Goal: Information Seeking & Learning: Learn about a topic

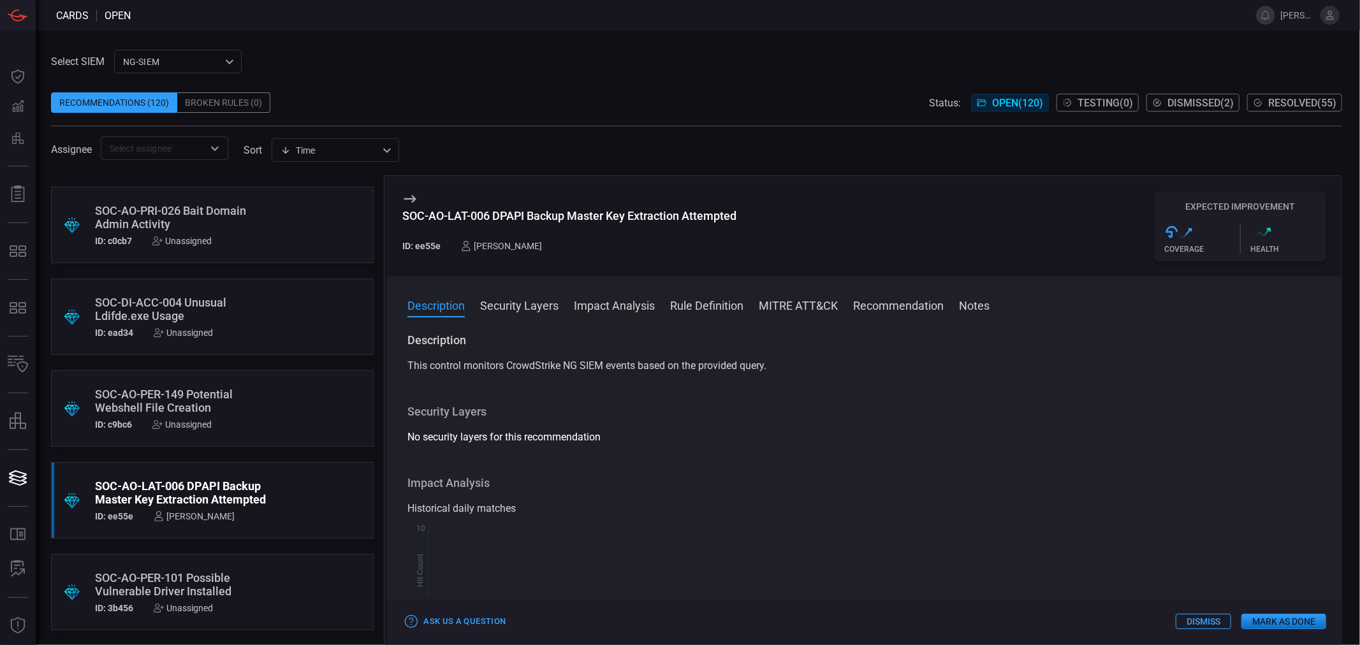
scroll to position [9887, 0]
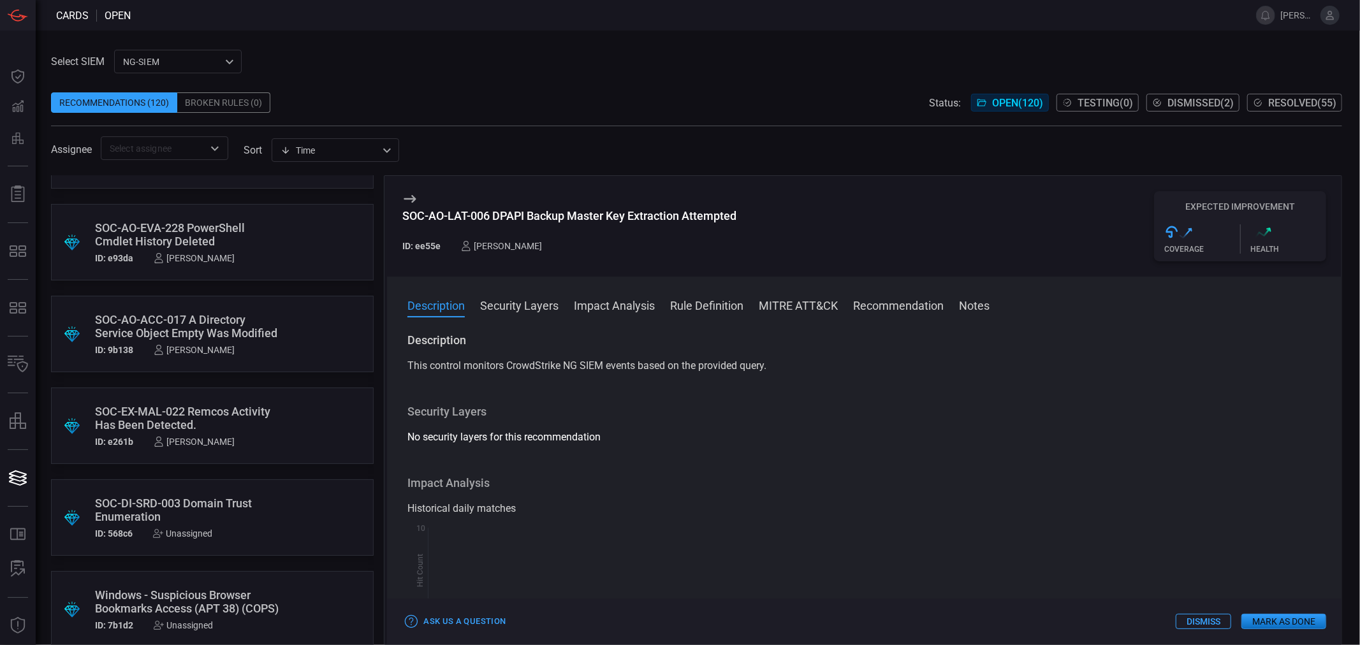
click at [258, 405] on div "SOC-EX-MAL-022 Remcos Activity Has Been Detected." at bounding box center [188, 418] width 186 height 27
click at [696, 307] on button "Rule Definition" at bounding box center [706, 304] width 73 height 15
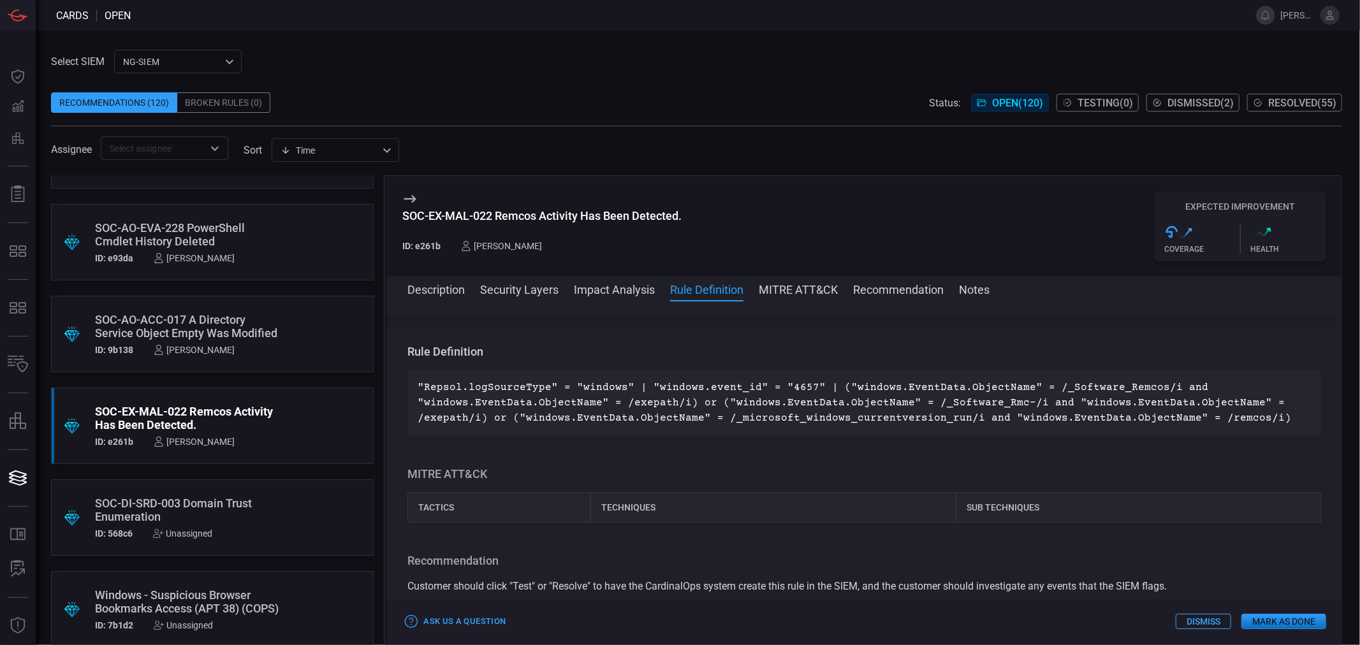
scroll to position [347, 0]
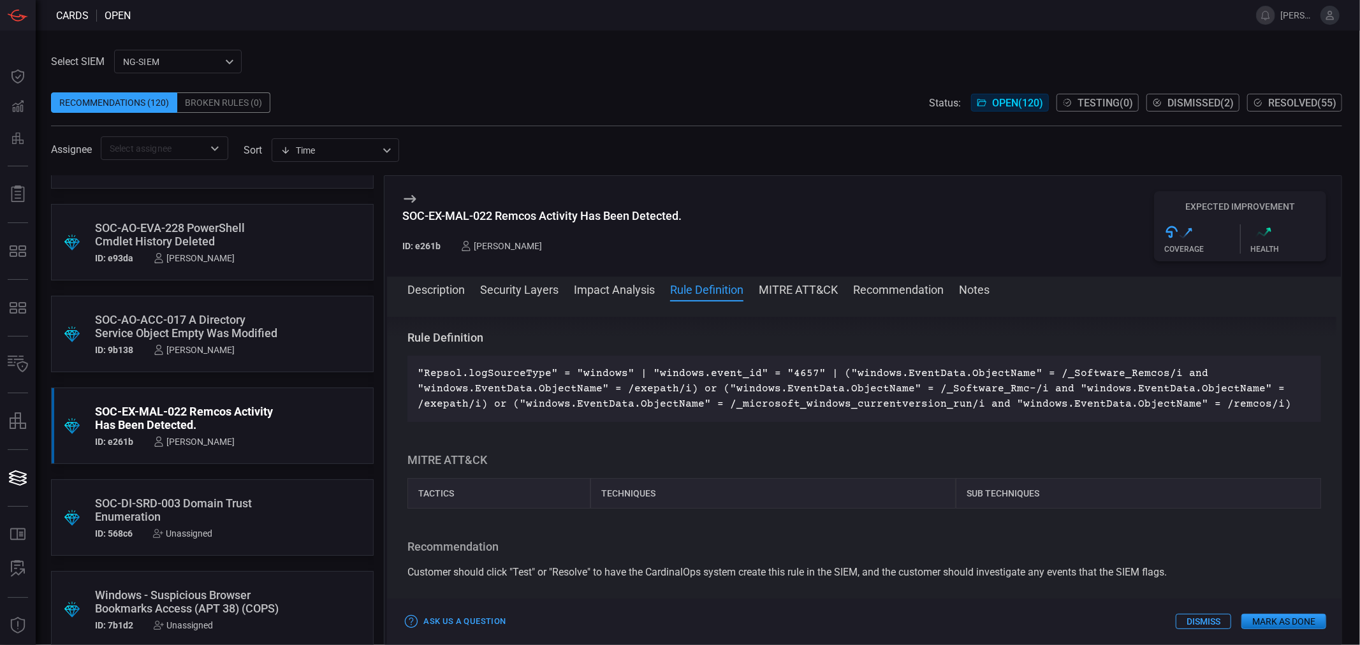
click at [609, 383] on p ""Repsol.logSourceType" = "windows" | "windows.event_id" = "4657" | ("windows.Ev…" at bounding box center [864, 389] width 893 height 46
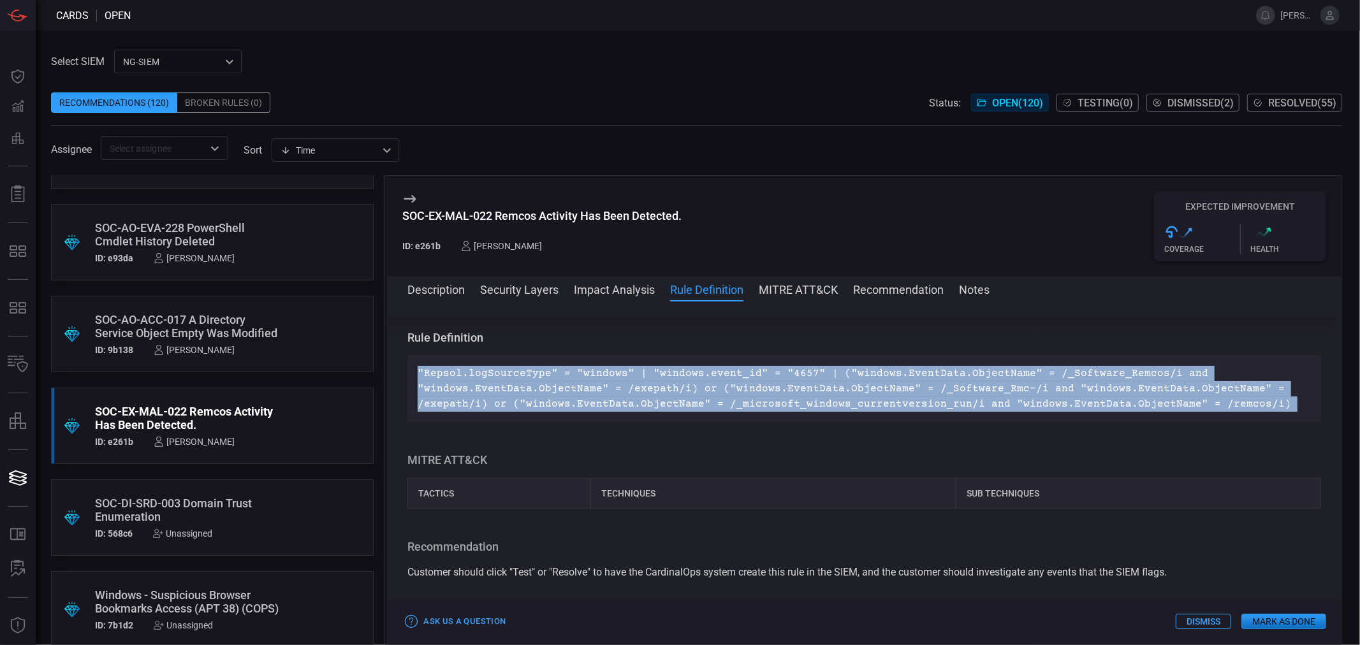
click at [609, 383] on p ""Repsol.logSourceType" = "windows" | "windows.event_id" = "4657" | ("windows.Ev…" at bounding box center [864, 389] width 893 height 46
copy p ""Repsol.logSourceType" = "windows" | "windows.event_id" = "4657" | ("windows.Ev…"
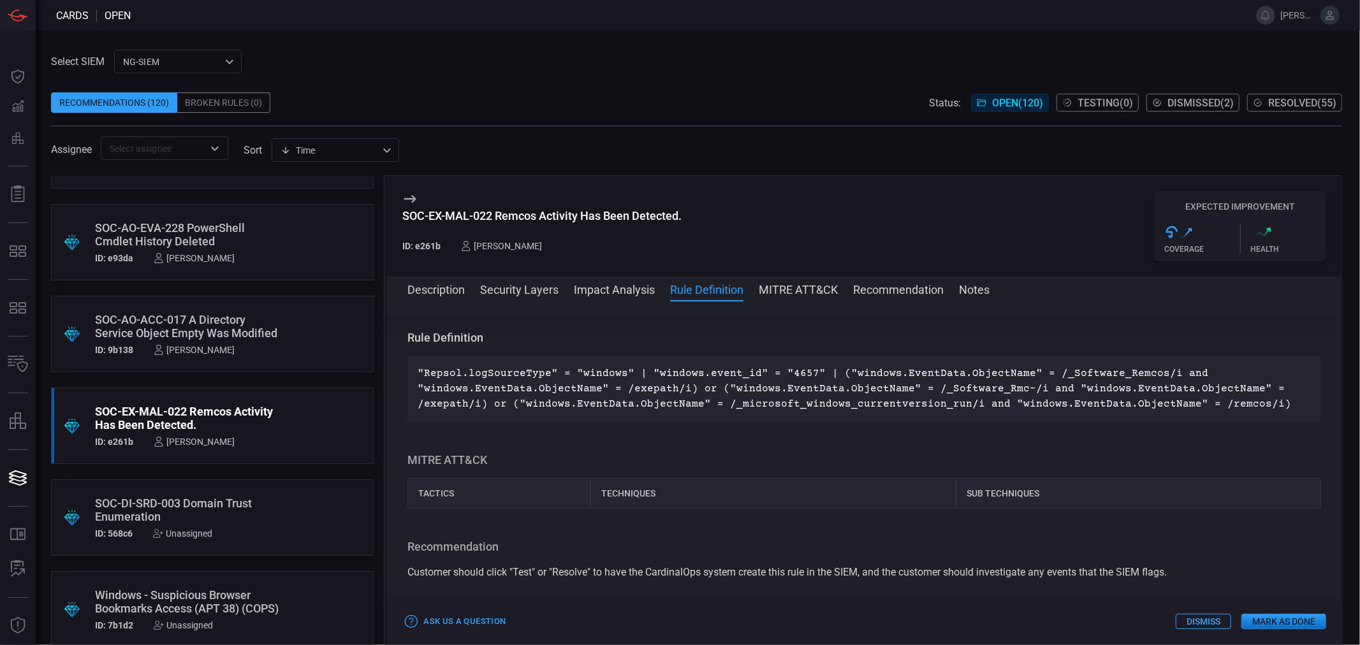
click at [219, 326] on div "SOC-AO-ACC-017 A Directory Service Object Empty Was Modified" at bounding box center [188, 326] width 186 height 27
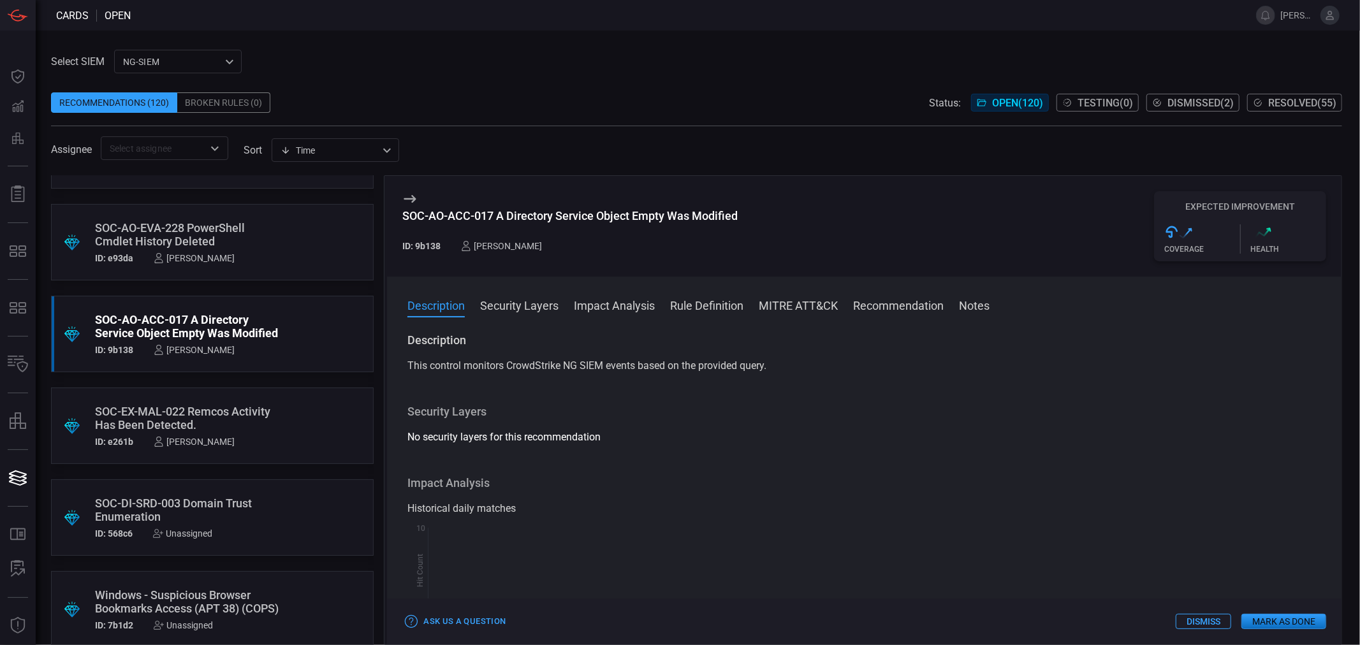
click at [722, 308] on button "Rule Definition" at bounding box center [706, 304] width 73 height 15
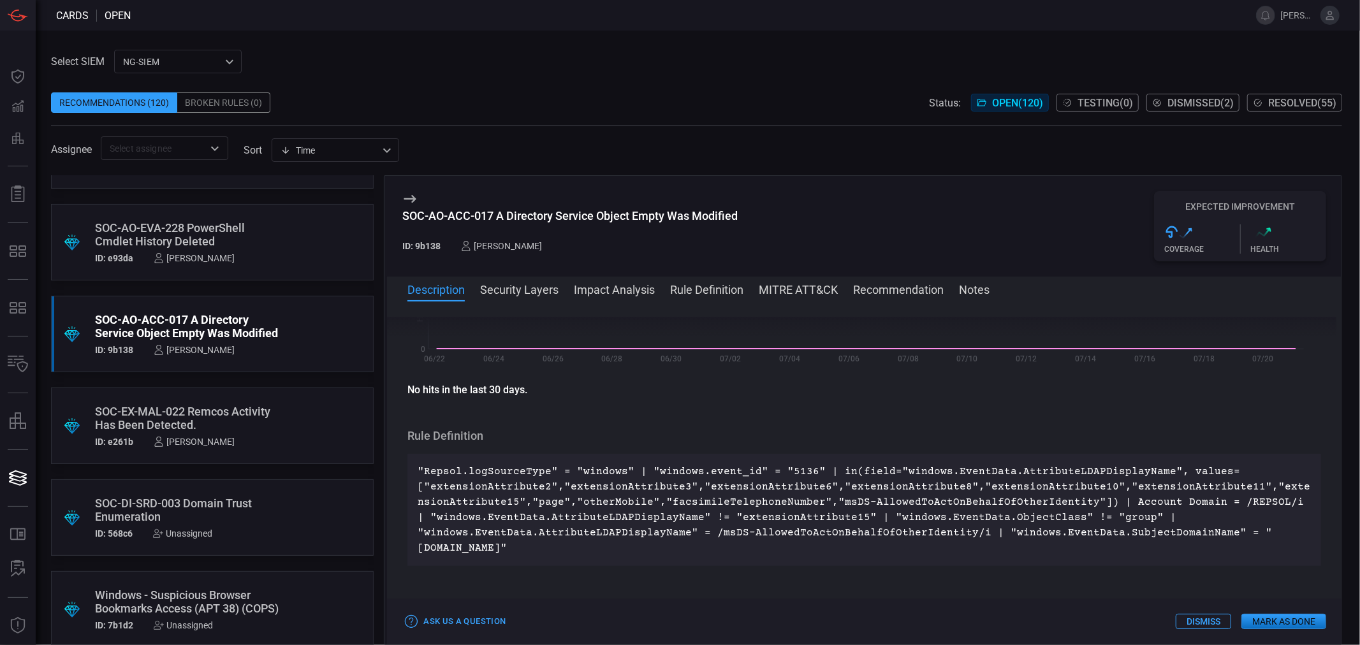
scroll to position [347, 0]
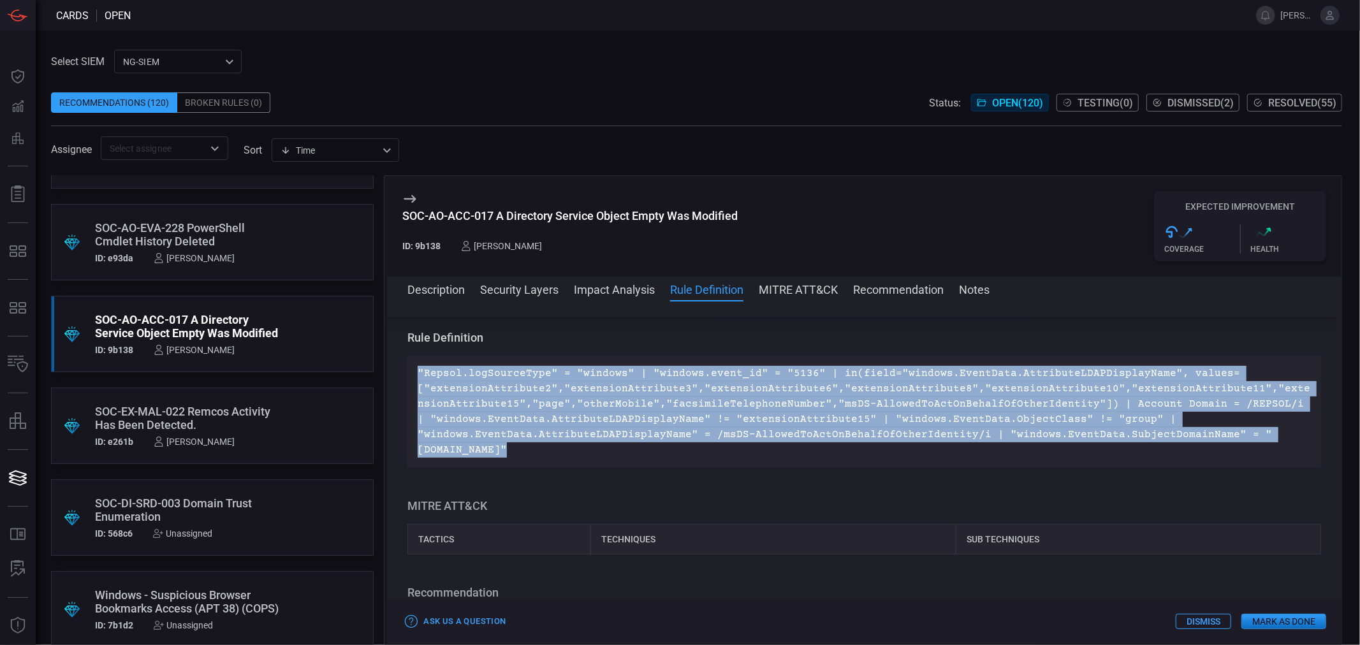
drag, startPoint x: 526, startPoint y: 448, endPoint x: 402, endPoint y: 377, distance: 142.7
click at [402, 377] on div "Description This control monitors CrowdStrike NG SIEM events based on the provi…" at bounding box center [864, 470] width 954 height 307
copy p ""Repsol.logSourceType" = "windows" | "windows.event_id" = "5136" | in(field="wi…"
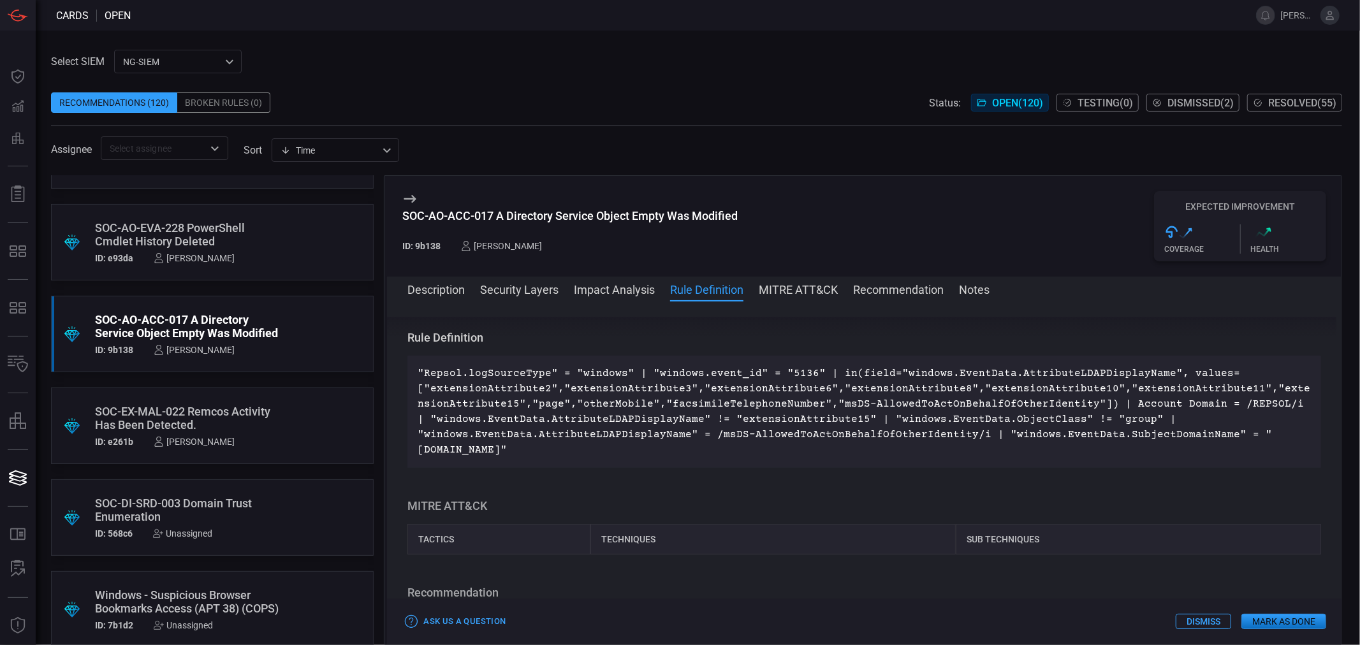
click at [230, 251] on div "SOC-AO-EVA-228 PowerShell Cmdlet History Deleted ID: e93da [PERSON_NAME]" at bounding box center [188, 242] width 186 height 42
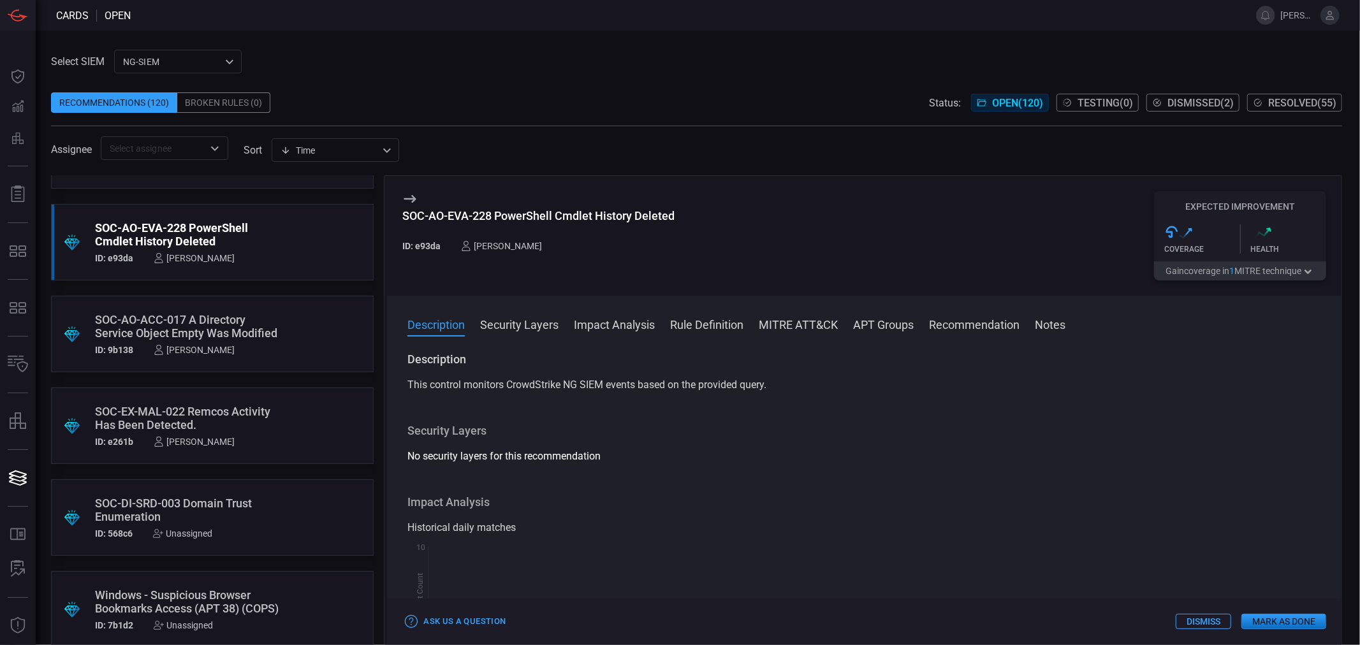
click at [807, 321] on button "MITRE ATT&CK" at bounding box center [798, 323] width 79 height 15
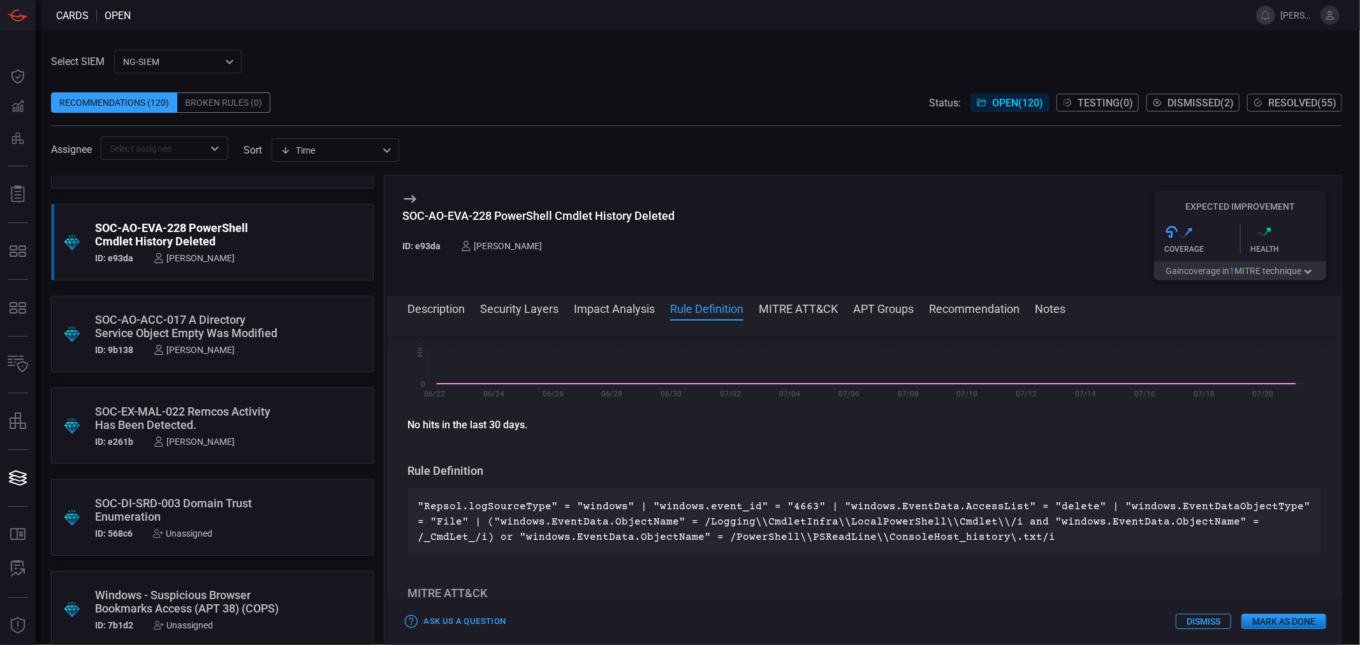
scroll to position [258, 0]
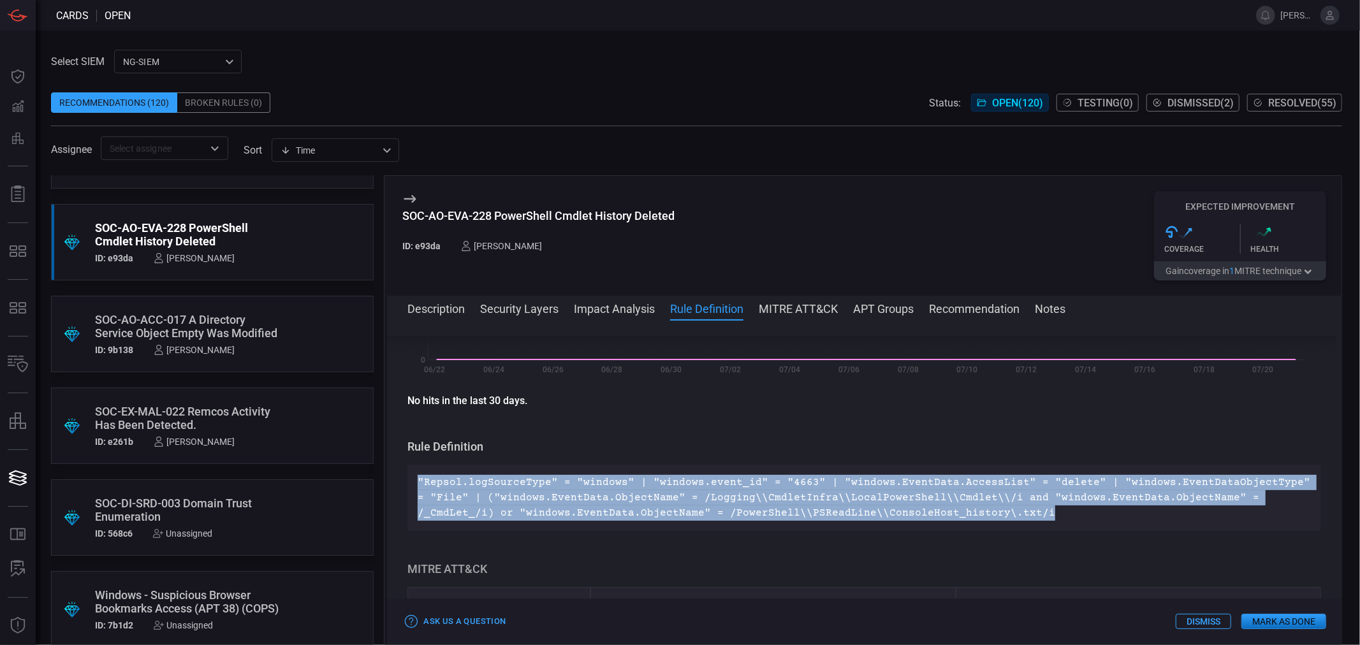
drag, startPoint x: 967, startPoint y: 509, endPoint x: 410, endPoint y: 473, distance: 558.4
click at [410, 473] on div ""Repsol.logSourceType" = "windows" | "windows.event_id" = "4663" | "windows.Eve…" at bounding box center [864, 498] width 914 height 66
copy p ""Repsol.logSourceType" = "windows" | "windows.event_id" = "4663" | "windows.Eve…"
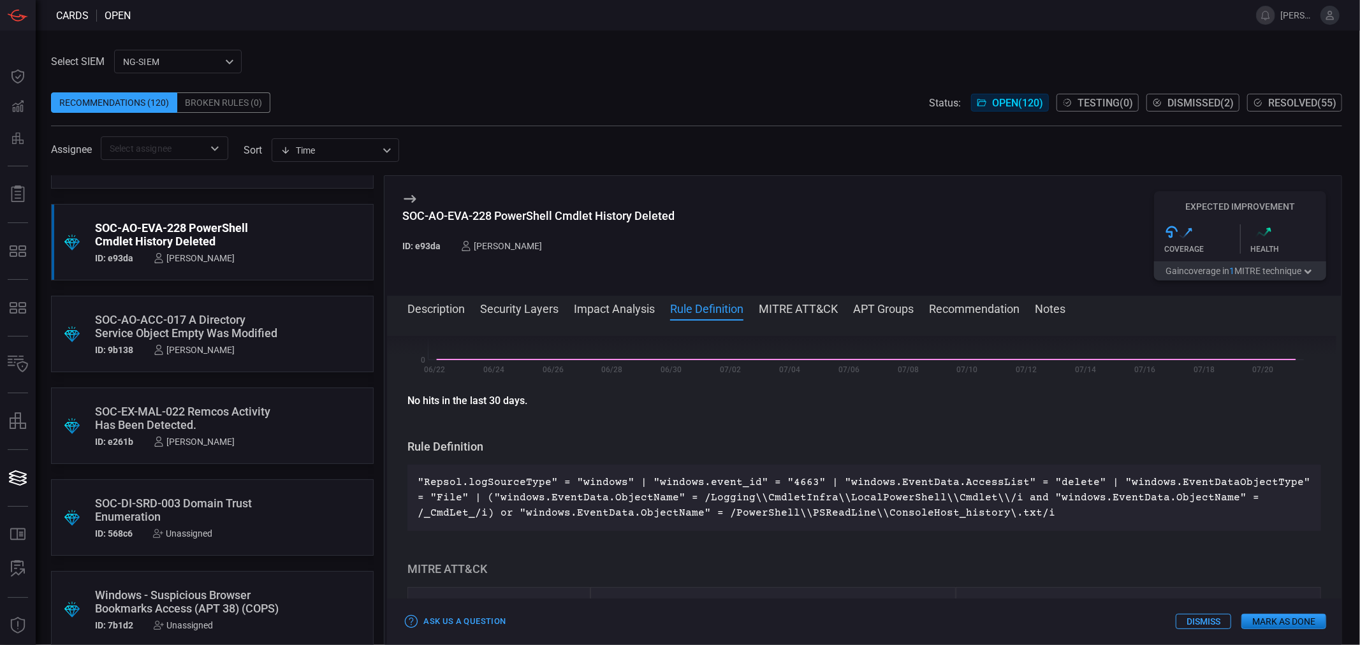
scroll to position [10546, 0]
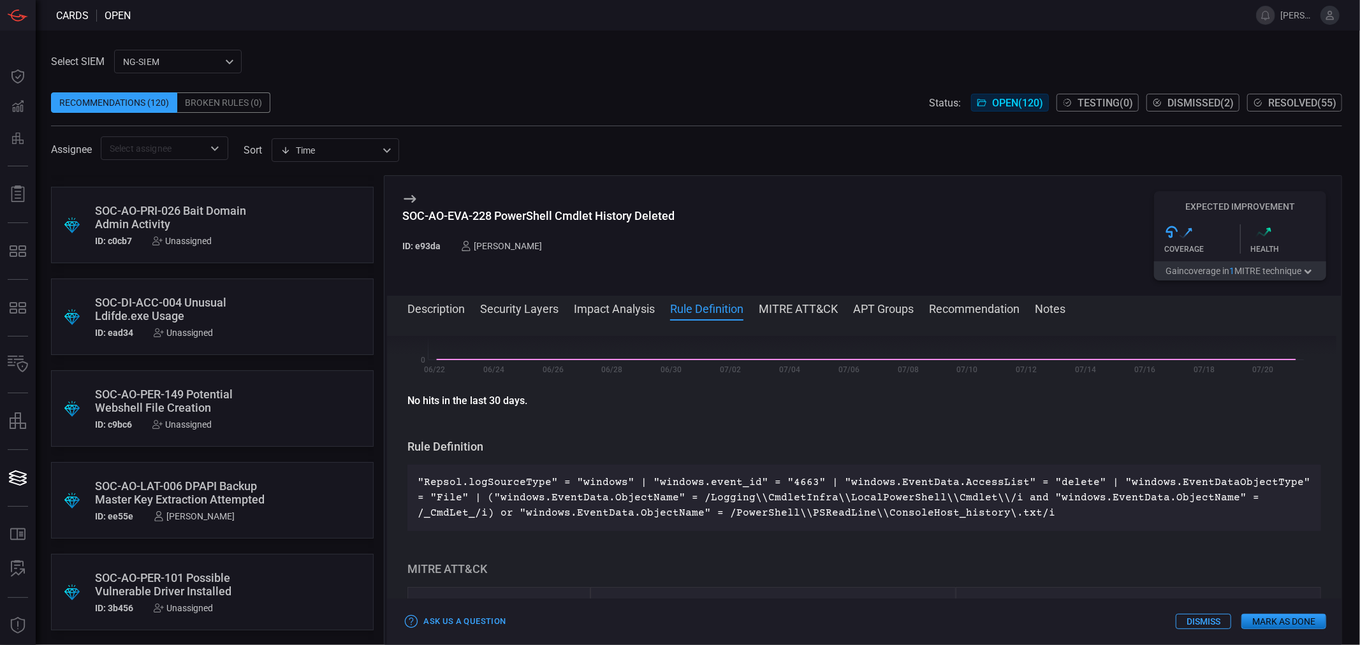
click at [282, 502] on div ".suggested_cards_icon{fill:url(#suggested_cards_icon);} SOC-AO-LAT-006 DPAPI Ba…" at bounding box center [212, 500] width 323 height 77
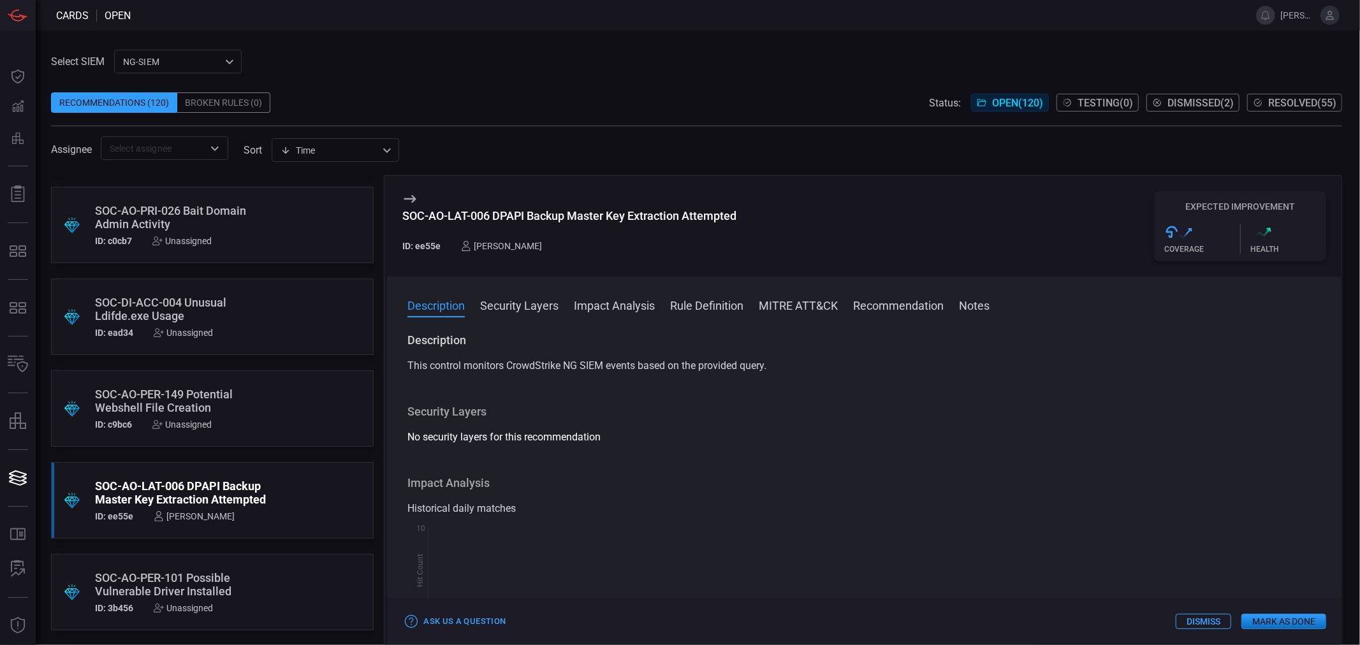
click at [717, 302] on button "Rule Definition" at bounding box center [706, 304] width 73 height 15
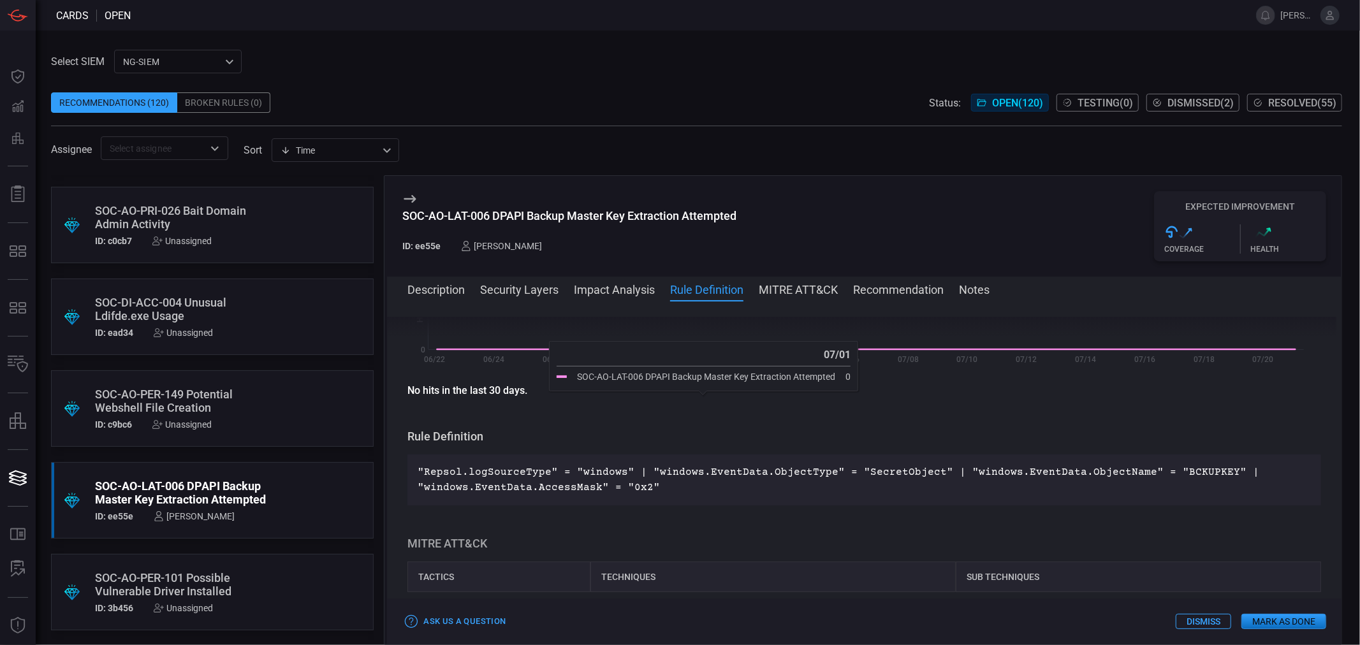
scroll to position [347, 0]
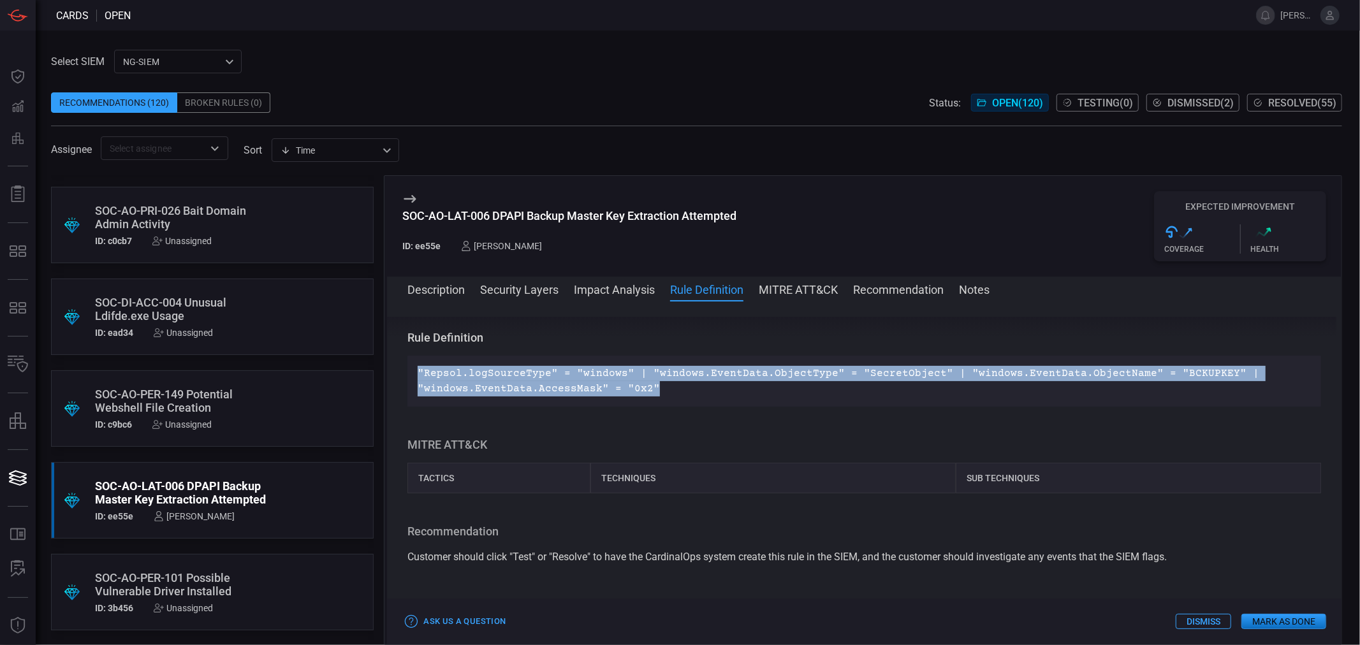
drag, startPoint x: 678, startPoint y: 381, endPoint x: 391, endPoint y: 375, distance: 287.0
click at [391, 375] on div "Description This control monitors CrowdStrike NG SIEM events based on the provi…" at bounding box center [864, 470] width 954 height 307
copy p ""Repsol.logSourceType" = "windows" | "windows.EventData.ObjectType" = "SecretOb…"
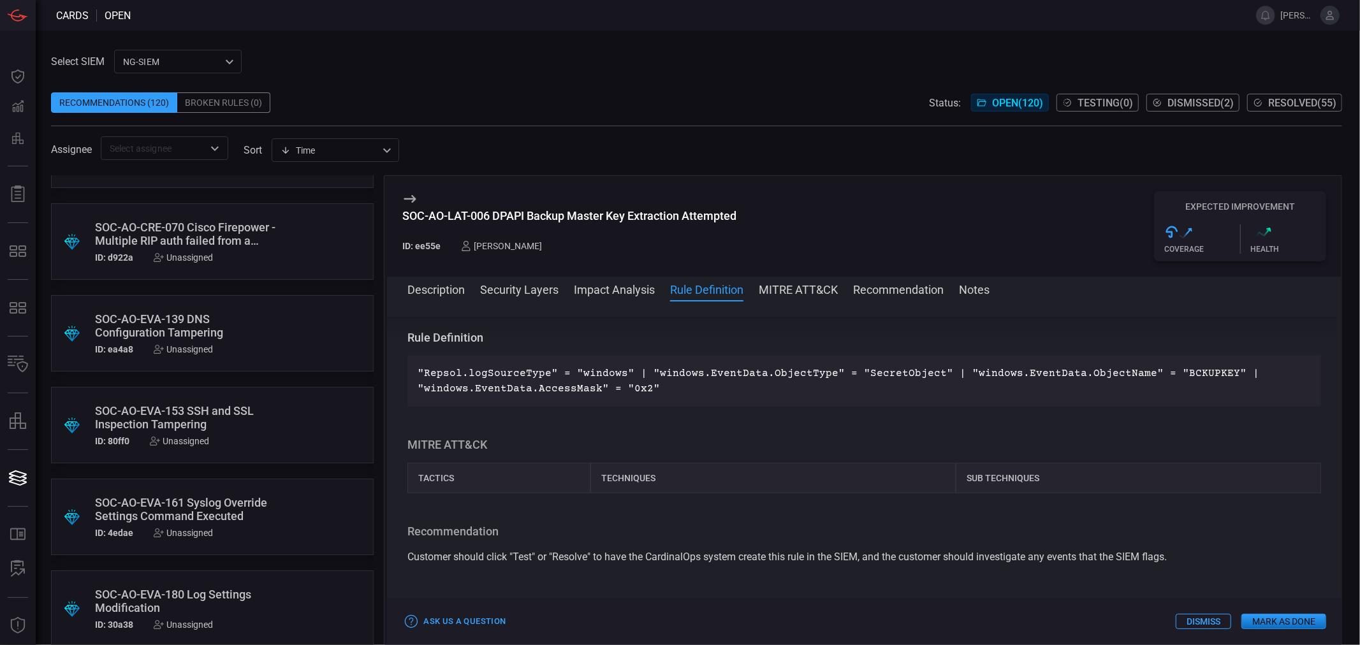
scroll to position [2634, 0]
click at [172, 424] on div "SOC-AO-CRE-038 SSH Key retrieved - Cyberark" at bounding box center [188, 417] width 186 height 27
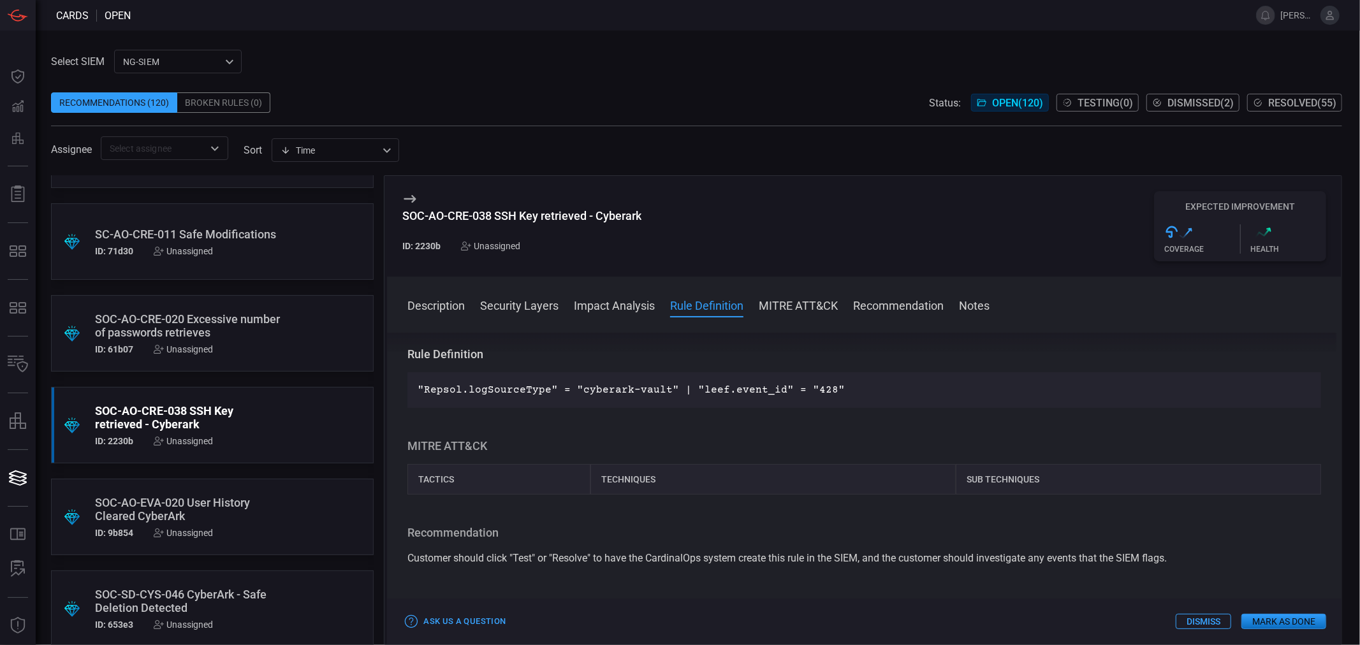
scroll to position [425, 0]
click at [562, 383] on p ""Repsol.logSourceType" = "cyberark-vault" | "leef.event_id" = "428"" at bounding box center [864, 384] width 893 height 15
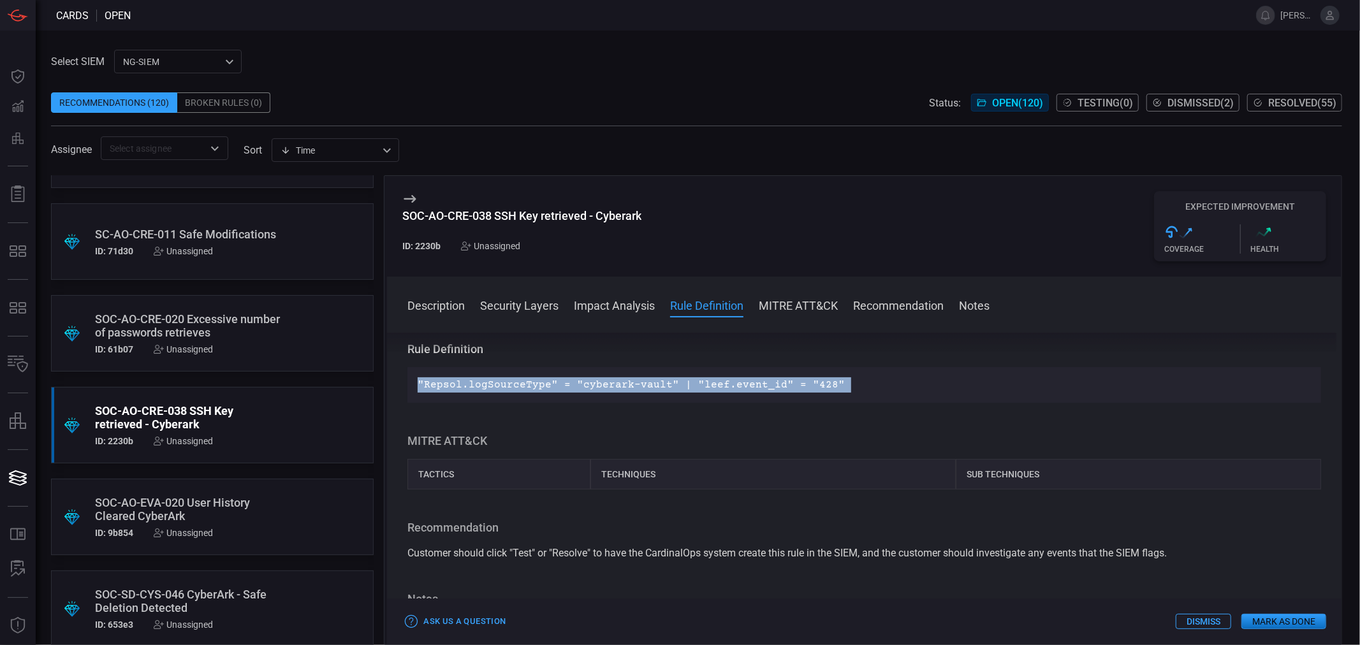
click at [562, 383] on p ""Repsol.logSourceType" = "cyberark-vault" | "leef.event_id" = "428"" at bounding box center [864, 384] width 893 height 15
copy p ""Repsol.logSourceType" = "cyberark-vault" | "leef.event_id" = "428""
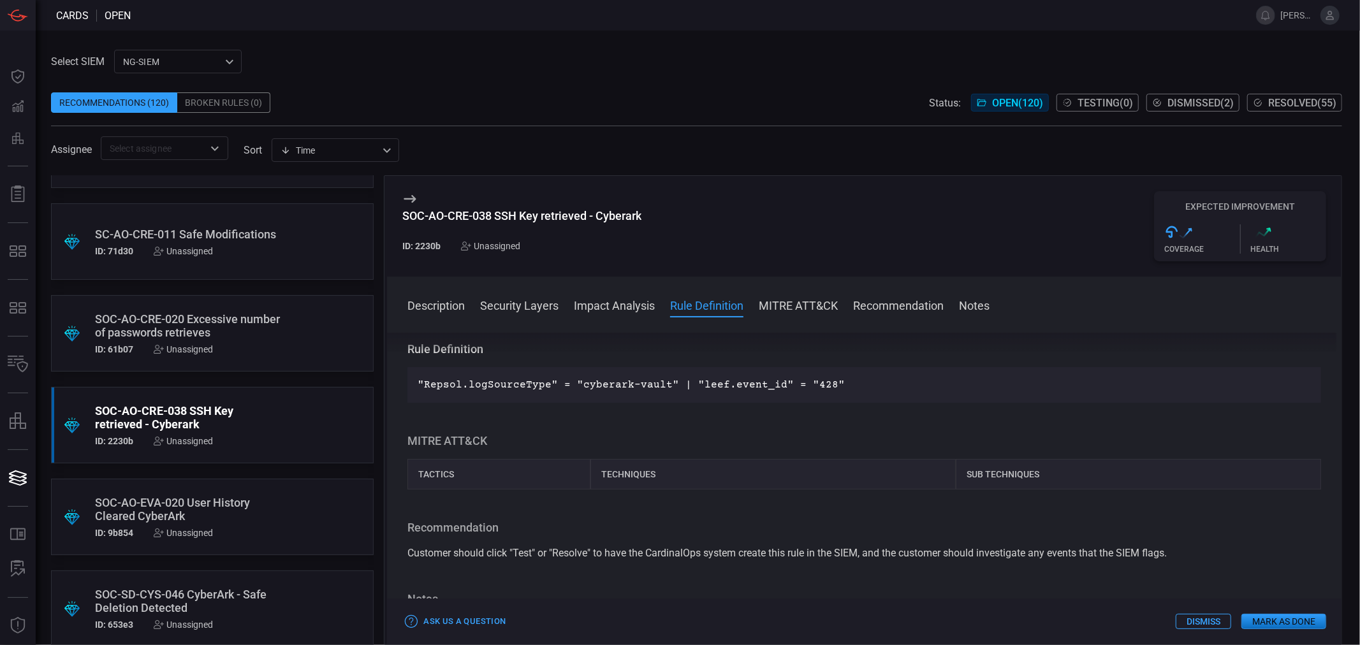
click at [525, 209] on div "SOC-AO-CRE-038 SSH Key retrieved - Cyberark" at bounding box center [521, 215] width 239 height 13
click at [537, 219] on div "SOC-AO-CRE-038 SSH Key retrieved - Cyberark" at bounding box center [521, 215] width 239 height 13
copy div "SOC-AO-CRE-038 SSH Key retrieved - Cyberark"
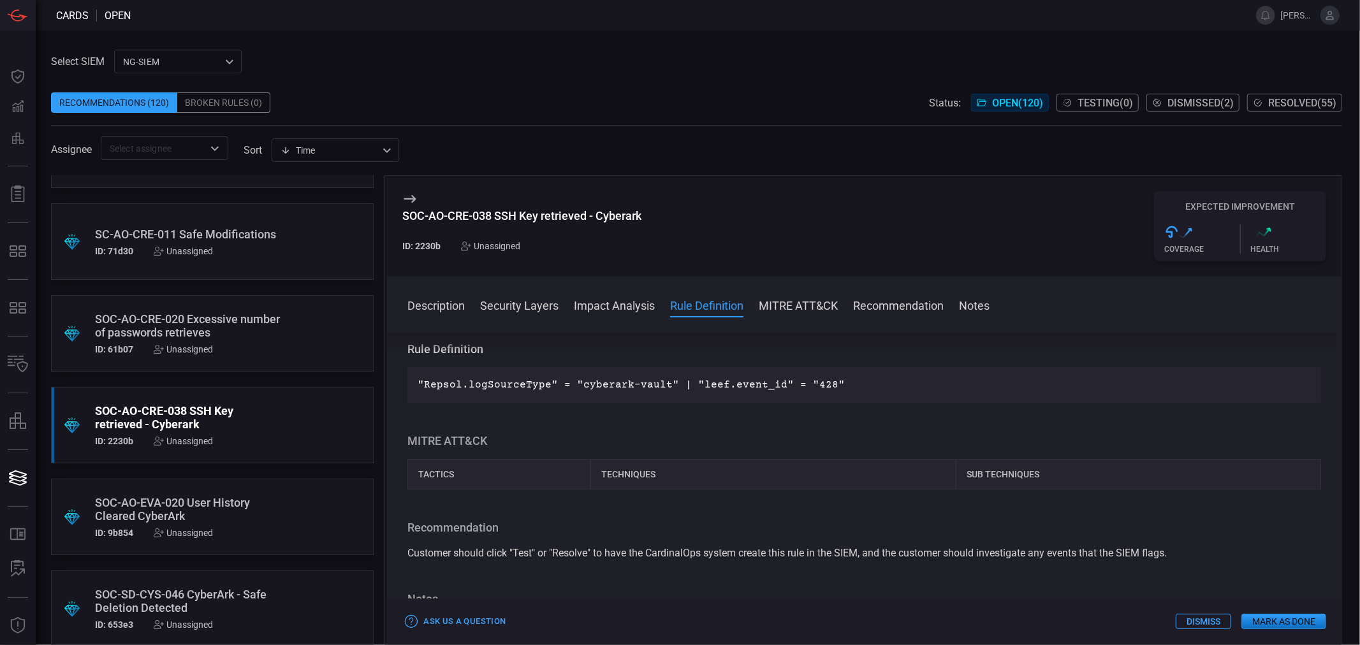
click at [232, 499] on div "SOC-AO-EVA-020 User History Cleared CyberArk" at bounding box center [188, 509] width 186 height 27
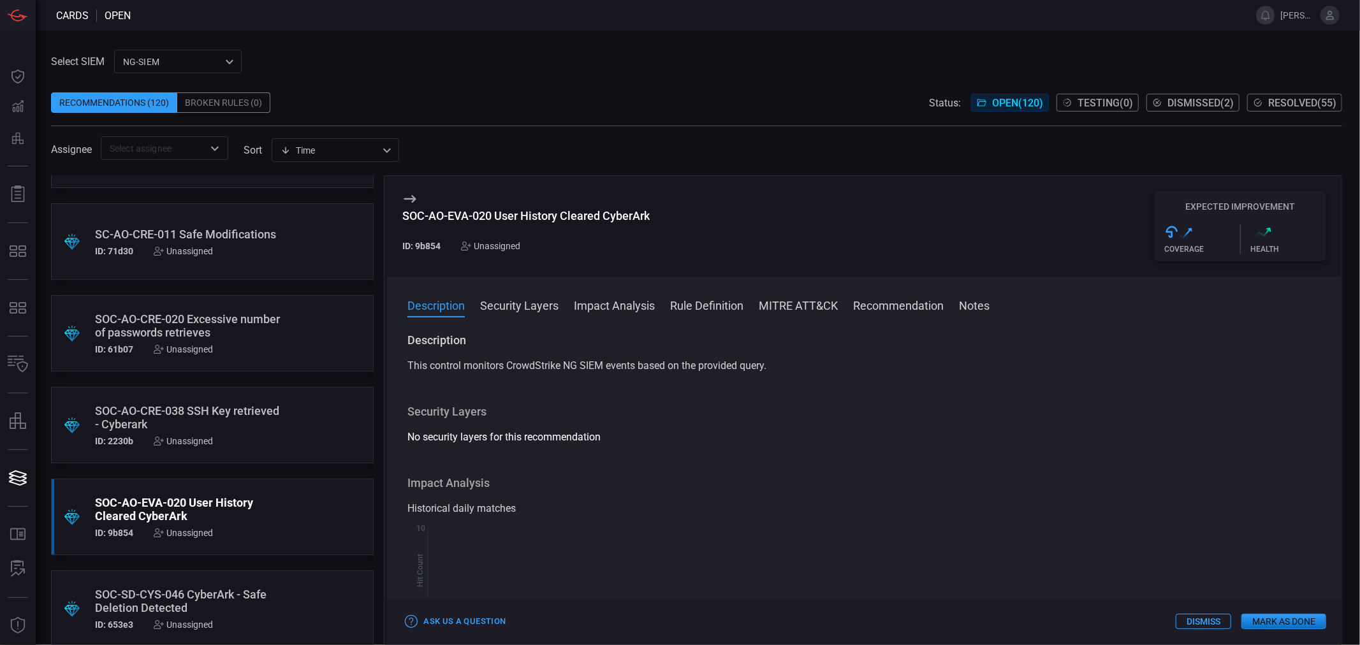
click at [575, 215] on div "SOC-AO-EVA-020 User History Cleared CyberArk" at bounding box center [525, 215] width 247 height 13
copy div "SOC-AO-EVA-020 User History Cleared CyberArk"
click at [233, 326] on div "SOC-AO-CRE-020 Excessive number of passwords retrieves" at bounding box center [188, 325] width 186 height 27
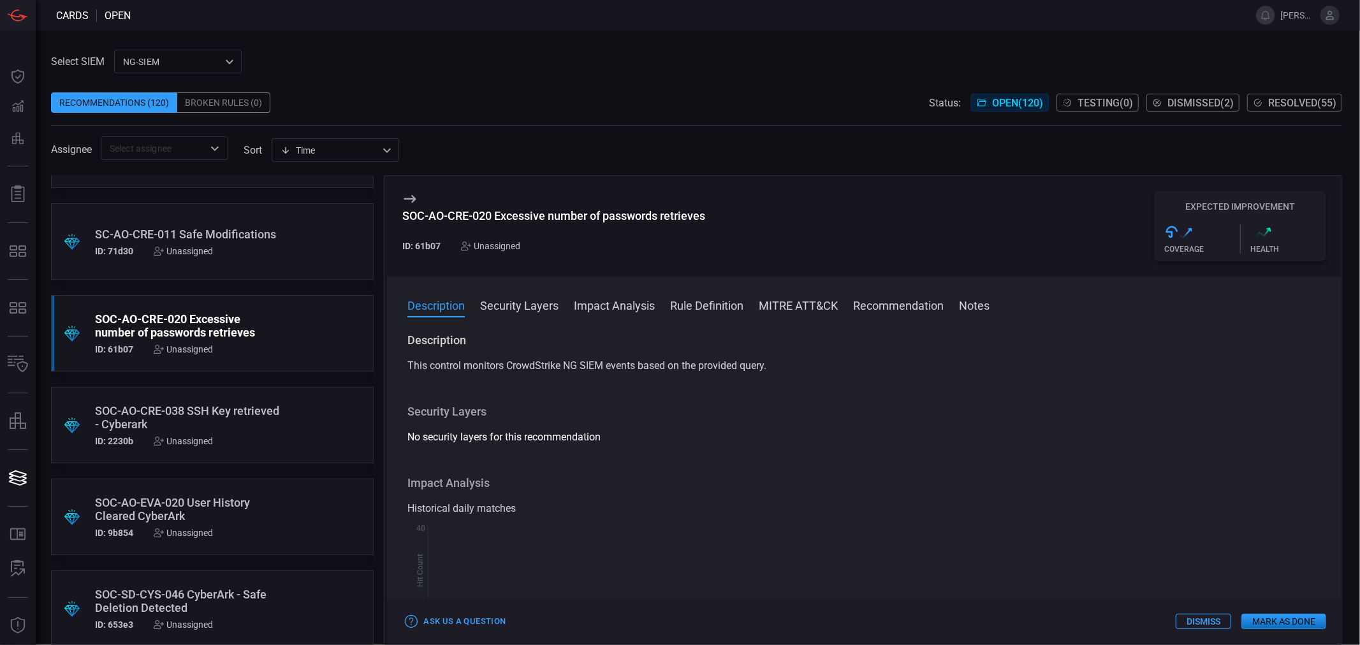
click at [621, 219] on div "SOC-AO-CRE-020 Excessive number of passwords retrieves" at bounding box center [553, 215] width 303 height 13
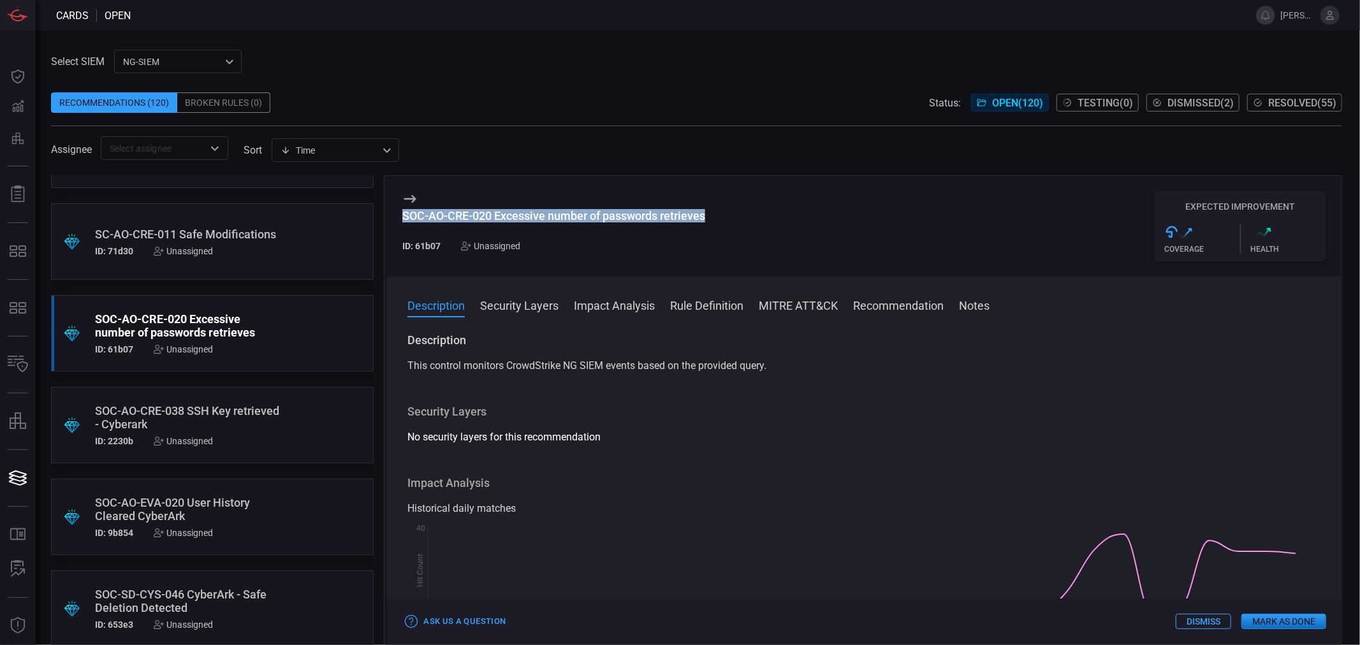
click at [621, 219] on div "SOC-AO-CRE-020 Excessive number of passwords retrieves" at bounding box center [553, 215] width 303 height 13
click at [402, 223] on div at bounding box center [402, 223] width 0 height 0
click at [717, 213] on div "SOC-AO-CRE-020 Excessive number of passwords retrieves ID: 61b07 Unassigned Exp…" at bounding box center [864, 226] width 954 height 101
click at [626, 219] on div "SOC-AO-CRE-020 Excessive number of passwords retrieves" at bounding box center [553, 215] width 303 height 13
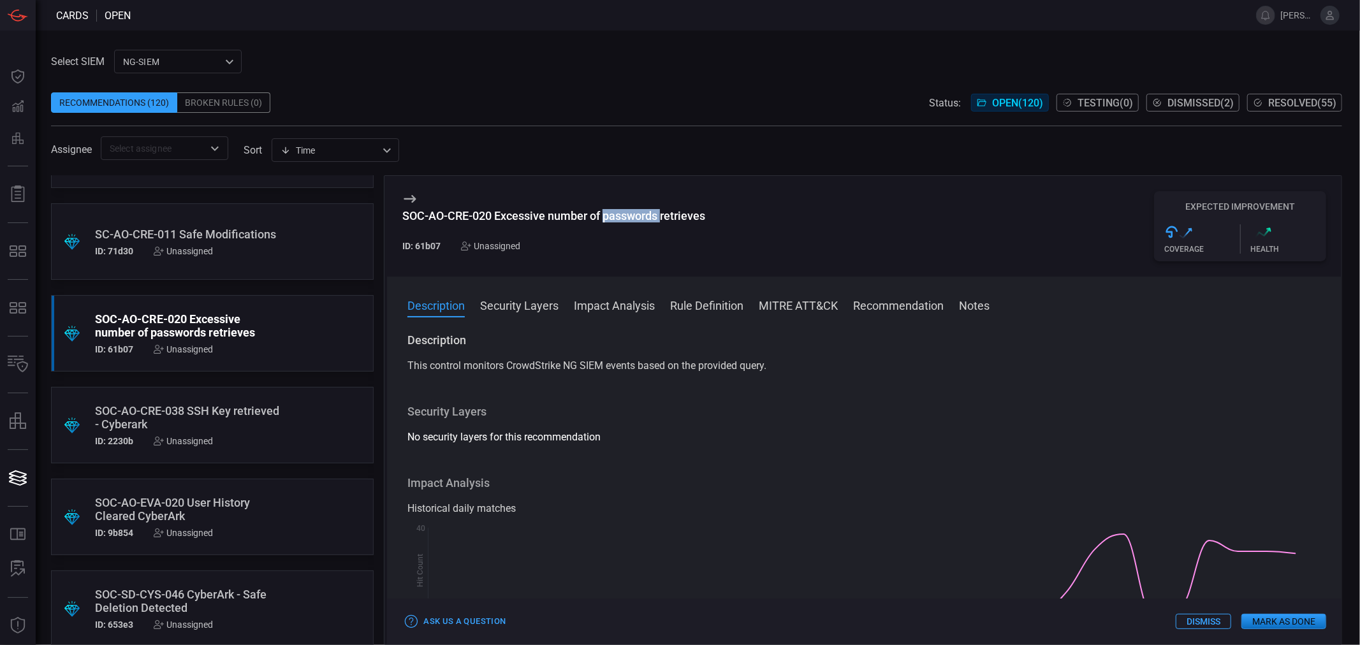
click at [626, 219] on div "SOC-AO-CRE-020 Excessive number of passwords retrieves" at bounding box center [553, 215] width 303 height 13
copy div "SOC-AO-CRE-020 Excessive number of passwords retrieves"
click at [402, 223] on div at bounding box center [402, 223] width 0 height 0
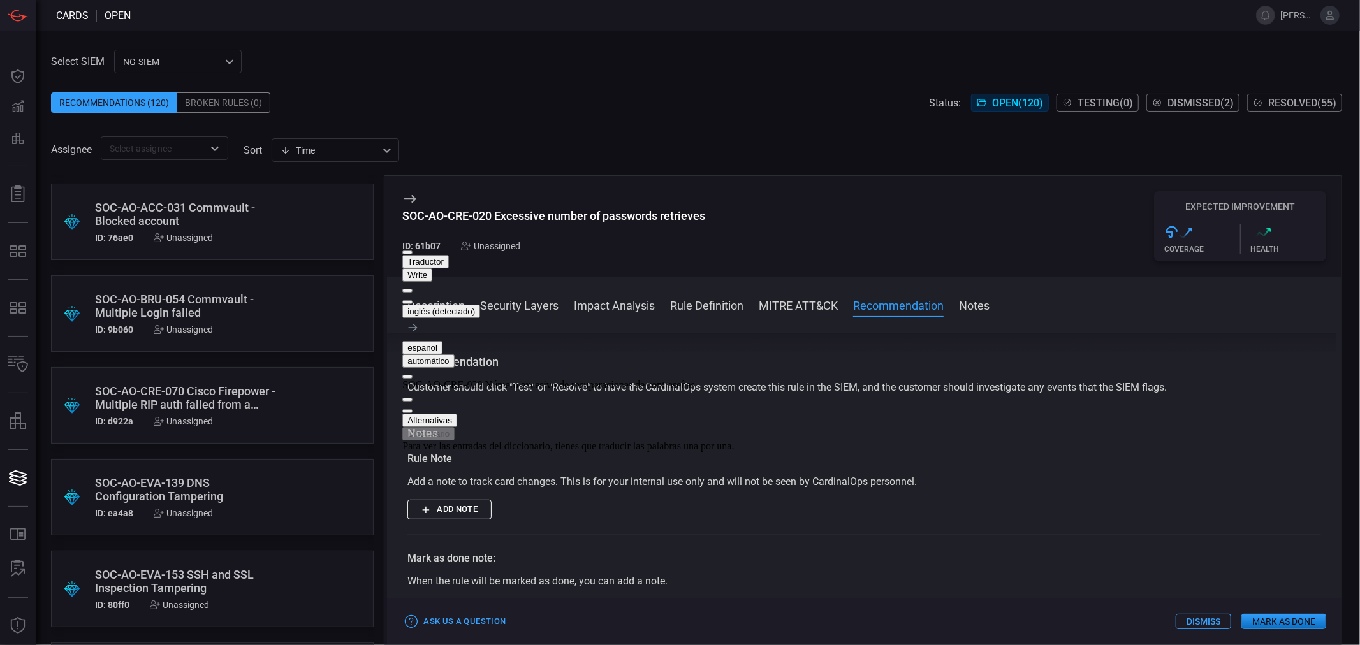
scroll to position [6320, 0]
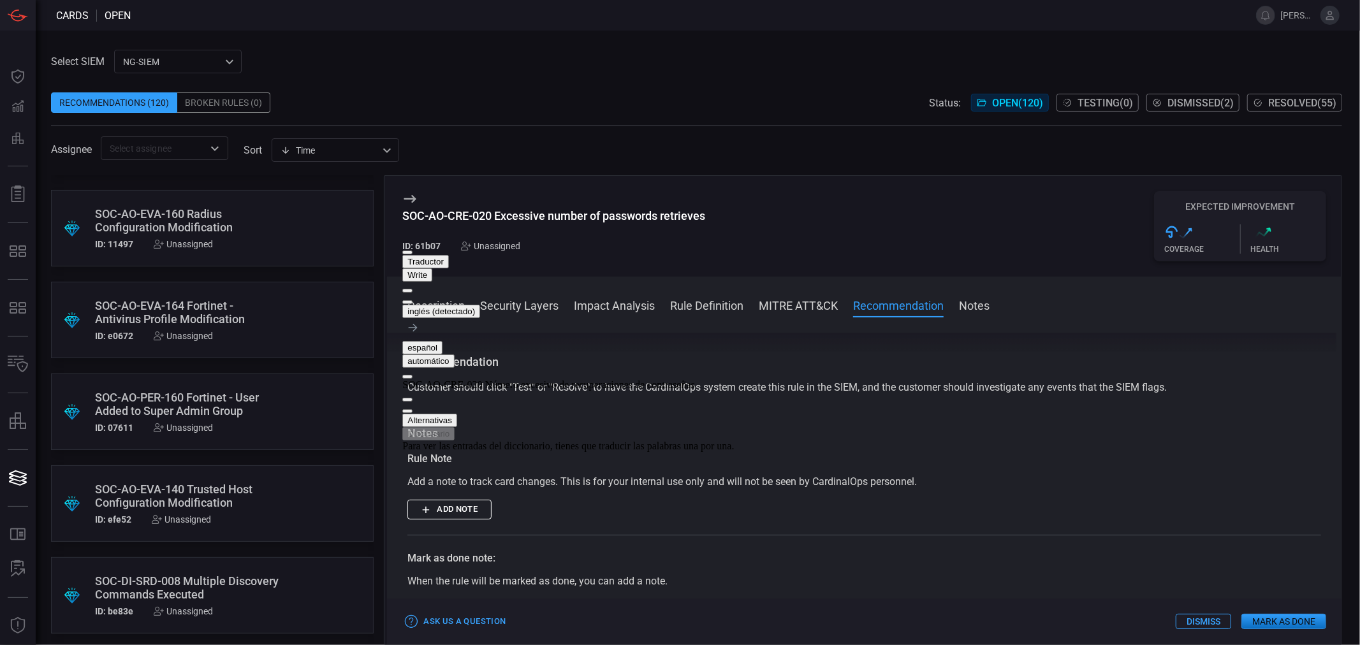
click at [186, 407] on div "SOC-AO-PER-160 Fortinet - User Added to Super Admin Group" at bounding box center [188, 404] width 186 height 27
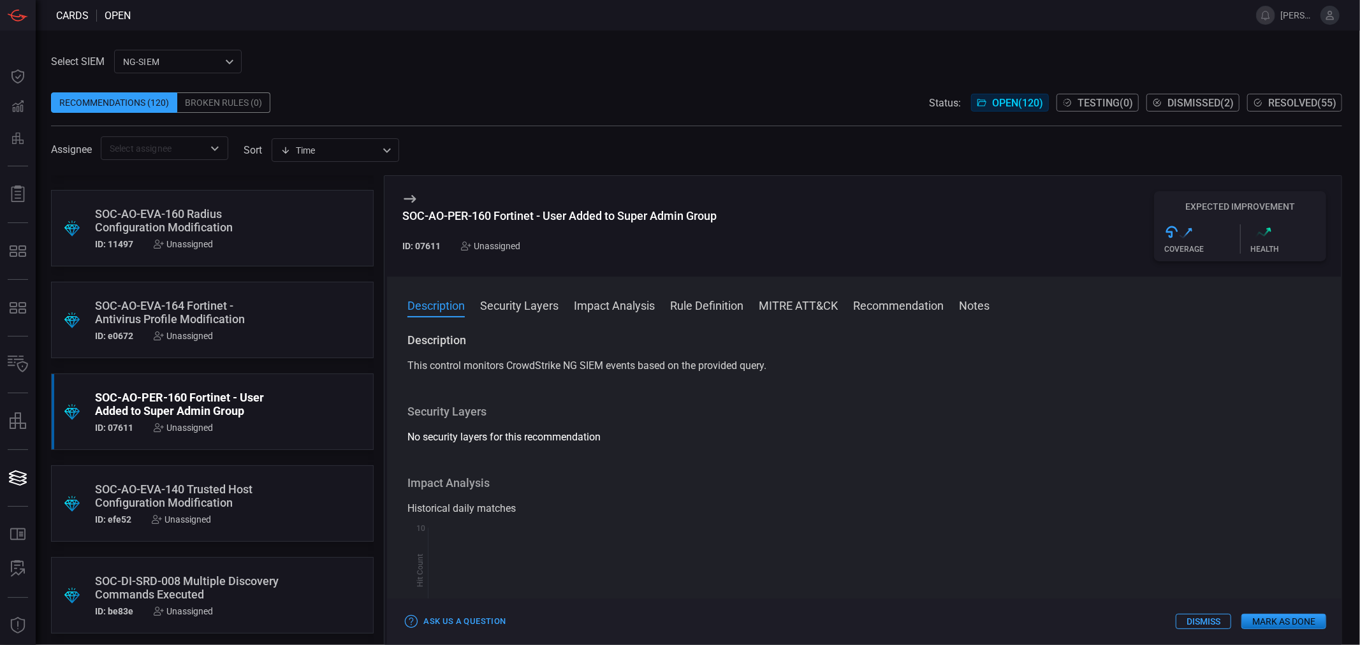
scroll to position [9624, 0]
click at [236, 403] on div "SOC-AO-PER-089 AdminSDHolder SDProp Exclusion Added" at bounding box center [188, 404] width 186 height 27
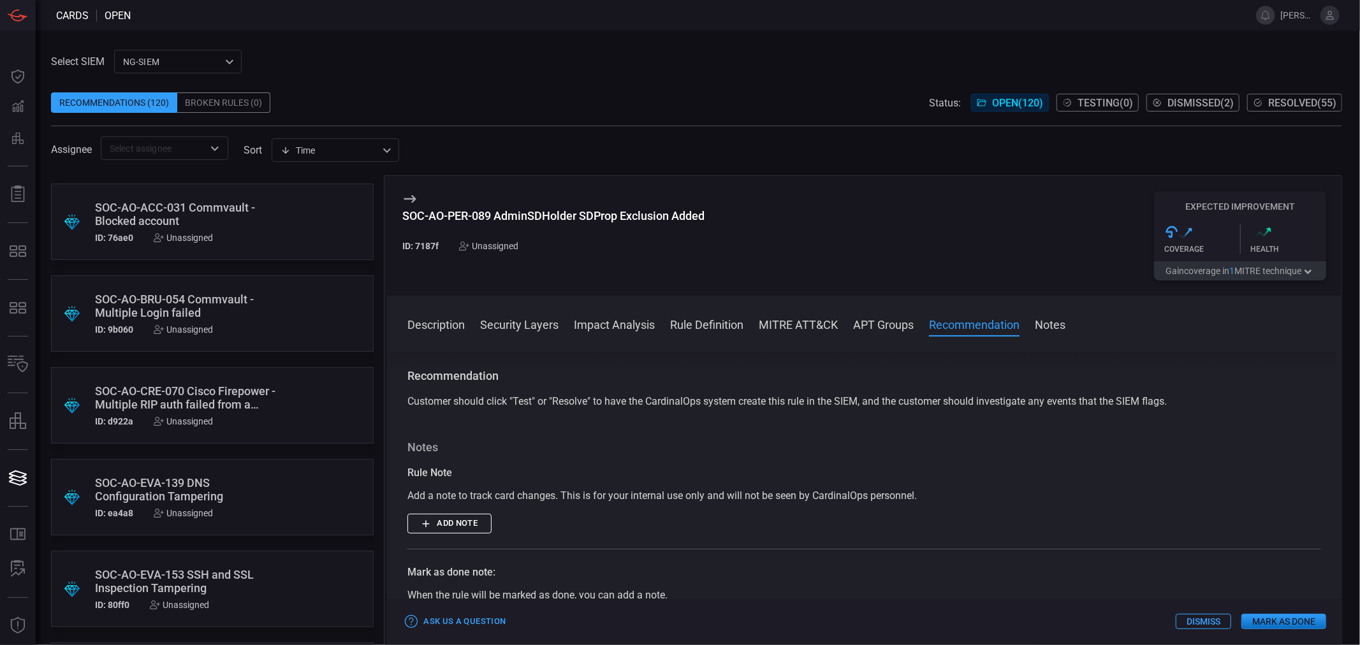
scroll to position [6320, 0]
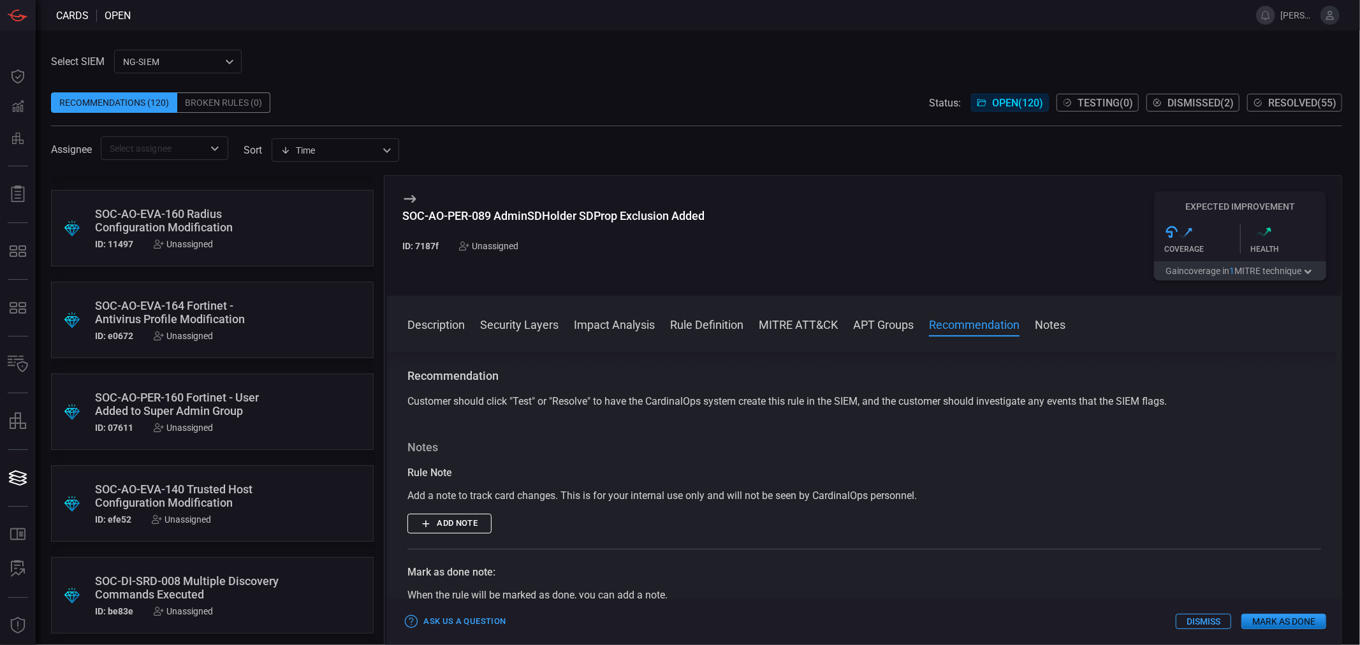
click at [196, 411] on div "SOC-AO-PER-160 Fortinet - User Added to Super Admin Group" at bounding box center [188, 404] width 186 height 27
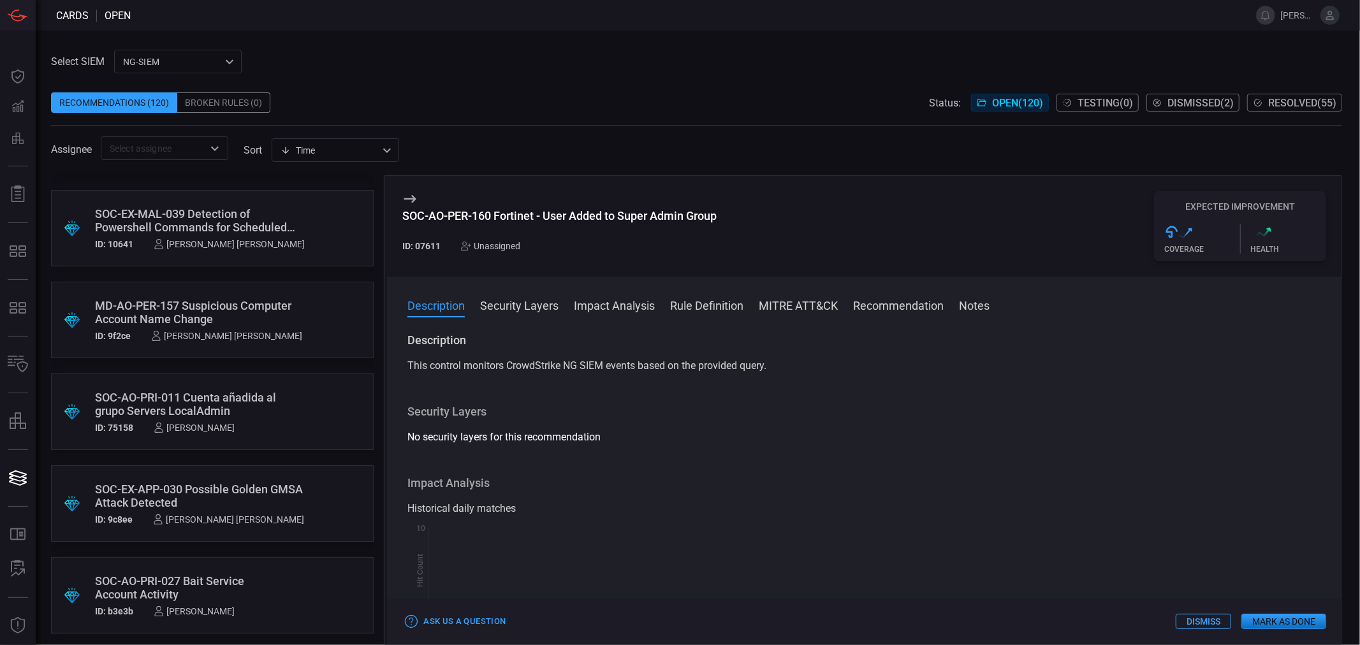
scroll to position [3002, 0]
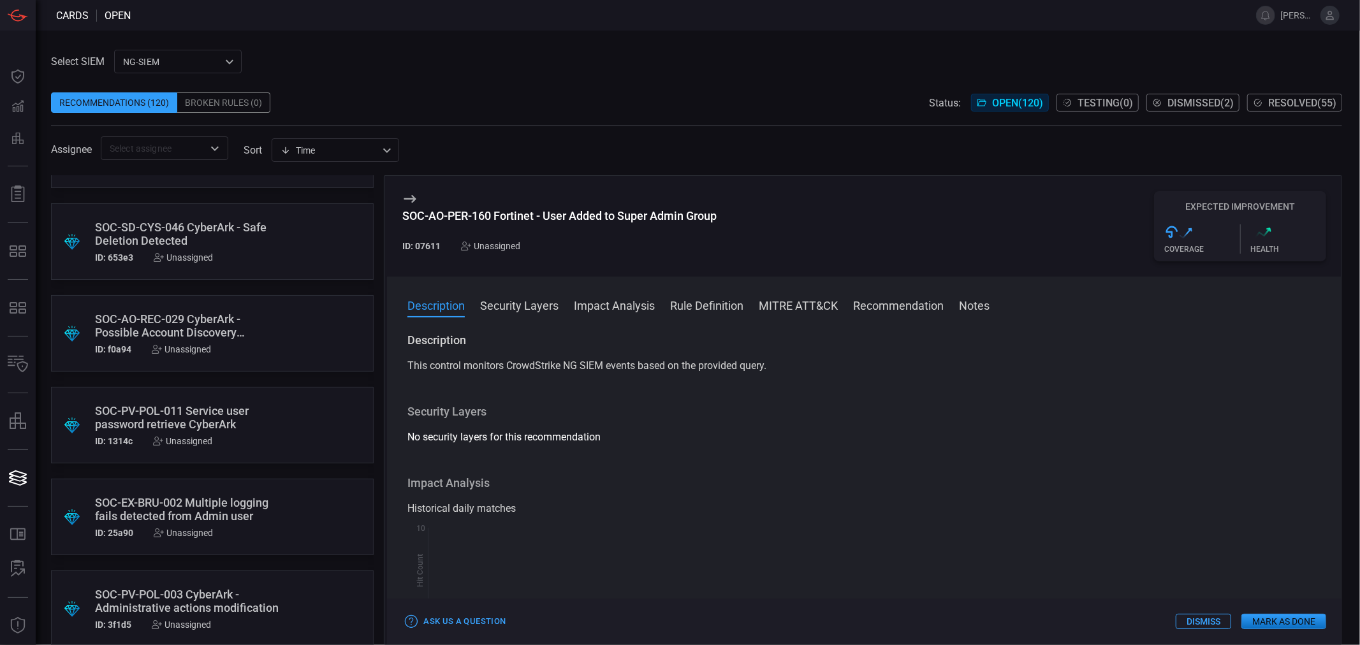
click at [227, 419] on div "SOC-PV-POL-011 Service user password retrieve CyberArk" at bounding box center [188, 417] width 186 height 27
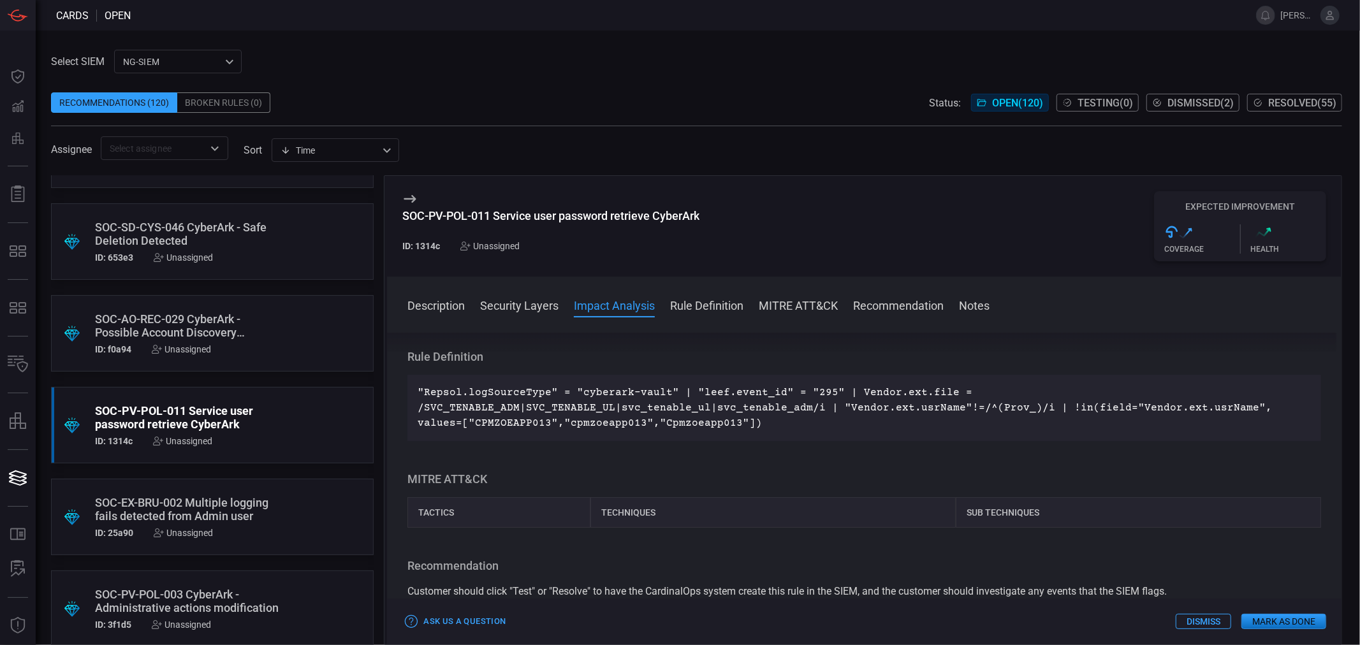
scroll to position [354, 0]
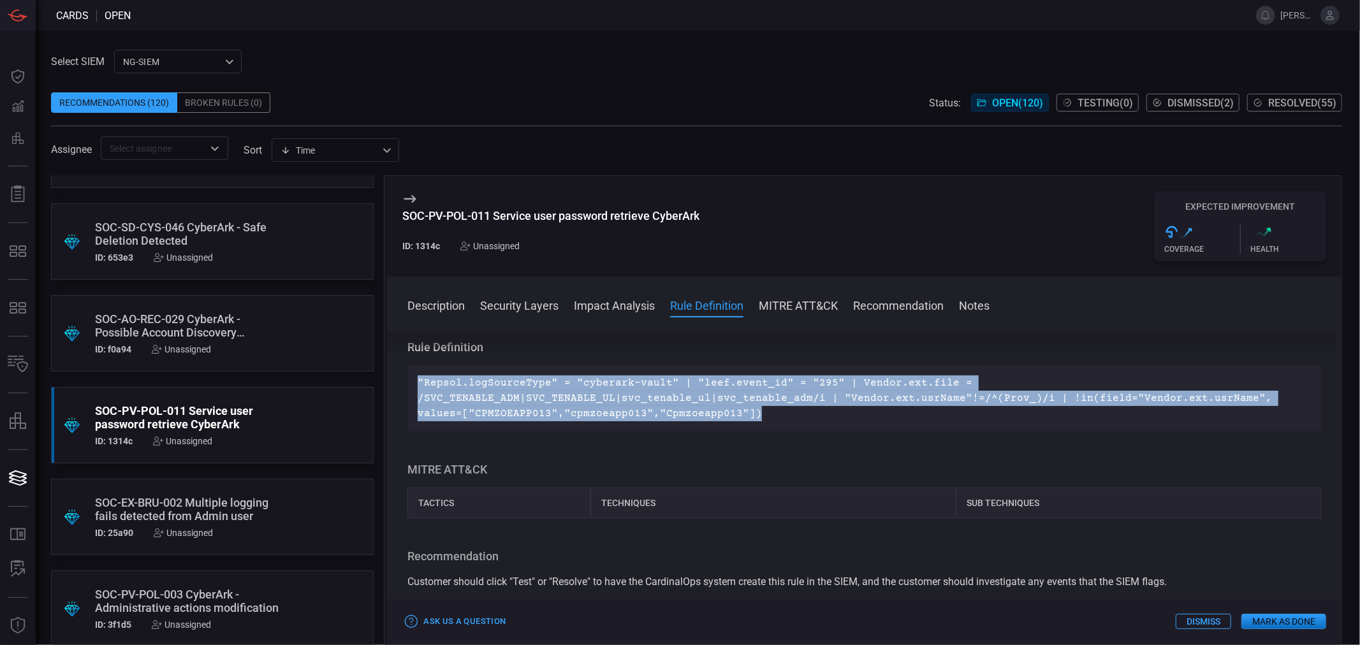
drag, startPoint x: 726, startPoint y: 414, endPoint x: 405, endPoint y: 380, distance: 321.9
click at [405, 380] on div "Description This control monitors CrowdStrike NG SIEM events based on the provi…" at bounding box center [864, 486] width 954 height 307
copy p ""Repsol.logSourceType" = "cyberark-vault" | "leef.event_id" = "295" | Vendor.ex…"
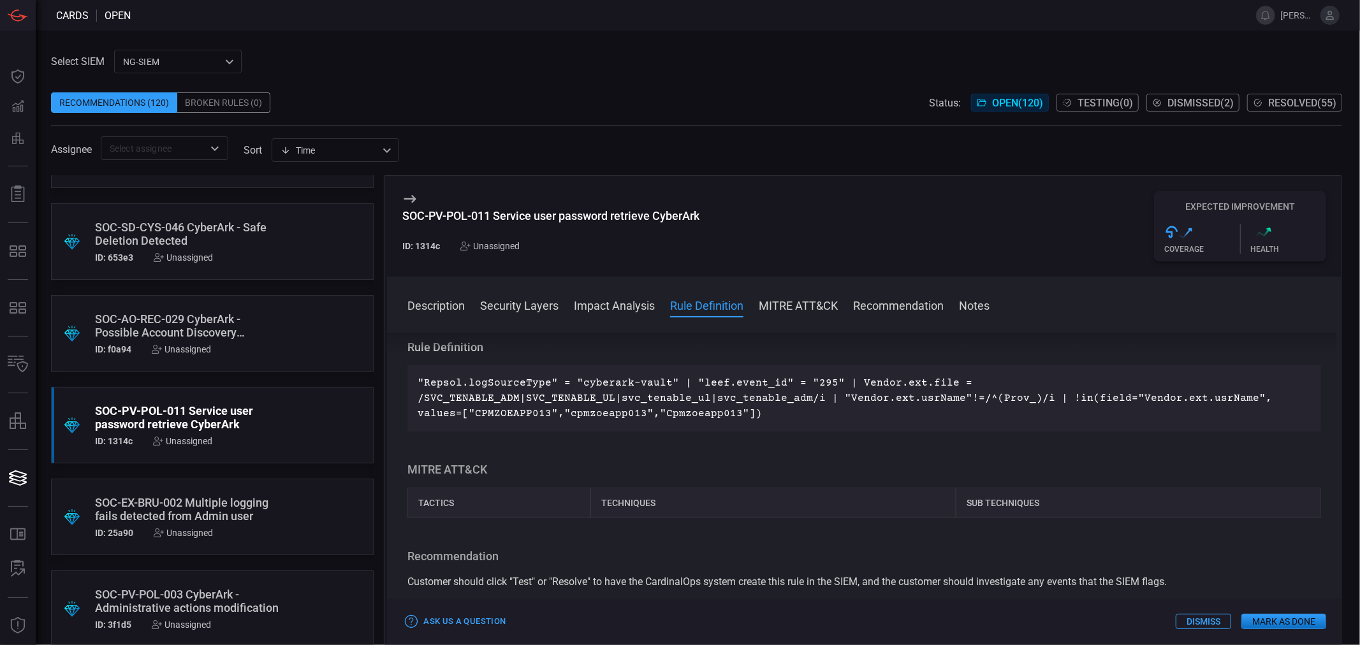
click at [543, 217] on div "SOC-PV-POL-011 Service user password retrieve CyberArk" at bounding box center [550, 215] width 297 height 13
copy div "SOC-PV-POL-011 Service user password retrieve CyberArk"
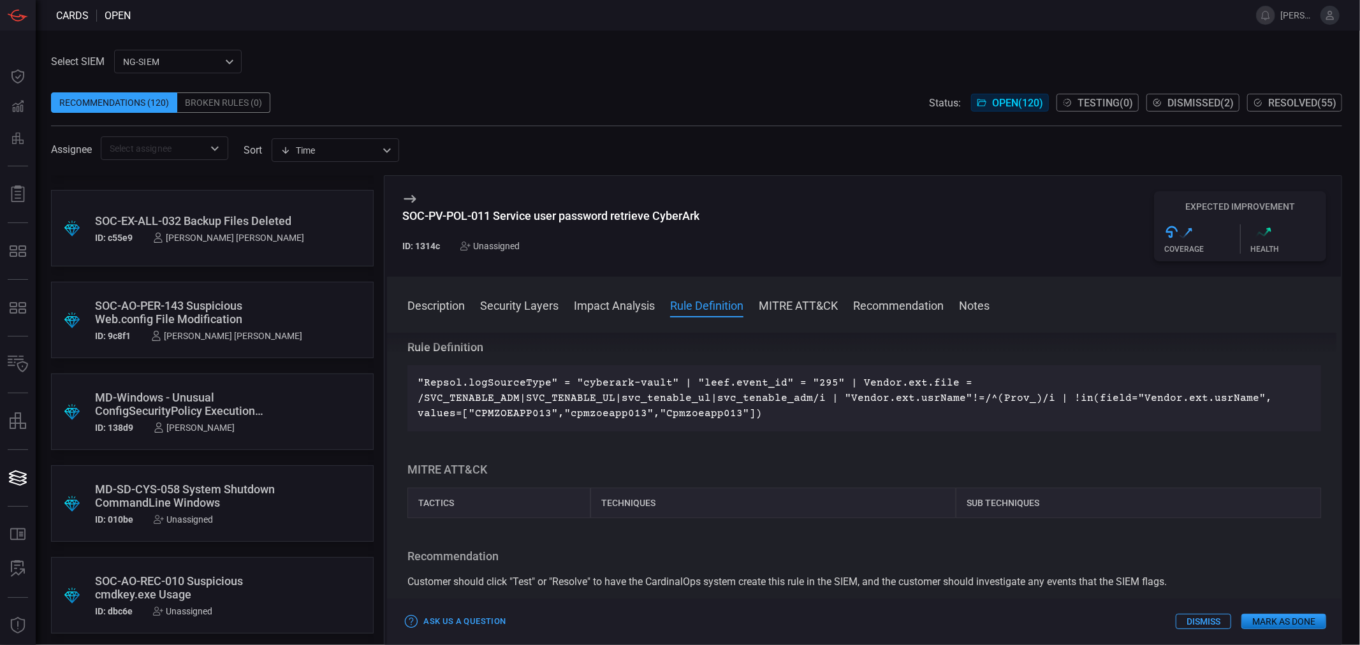
scroll to position [3657, 0]
click at [195, 410] on div "SOC-AO-PRI-067 CyberArk - Master Policy Changes Detected" at bounding box center [188, 404] width 186 height 27
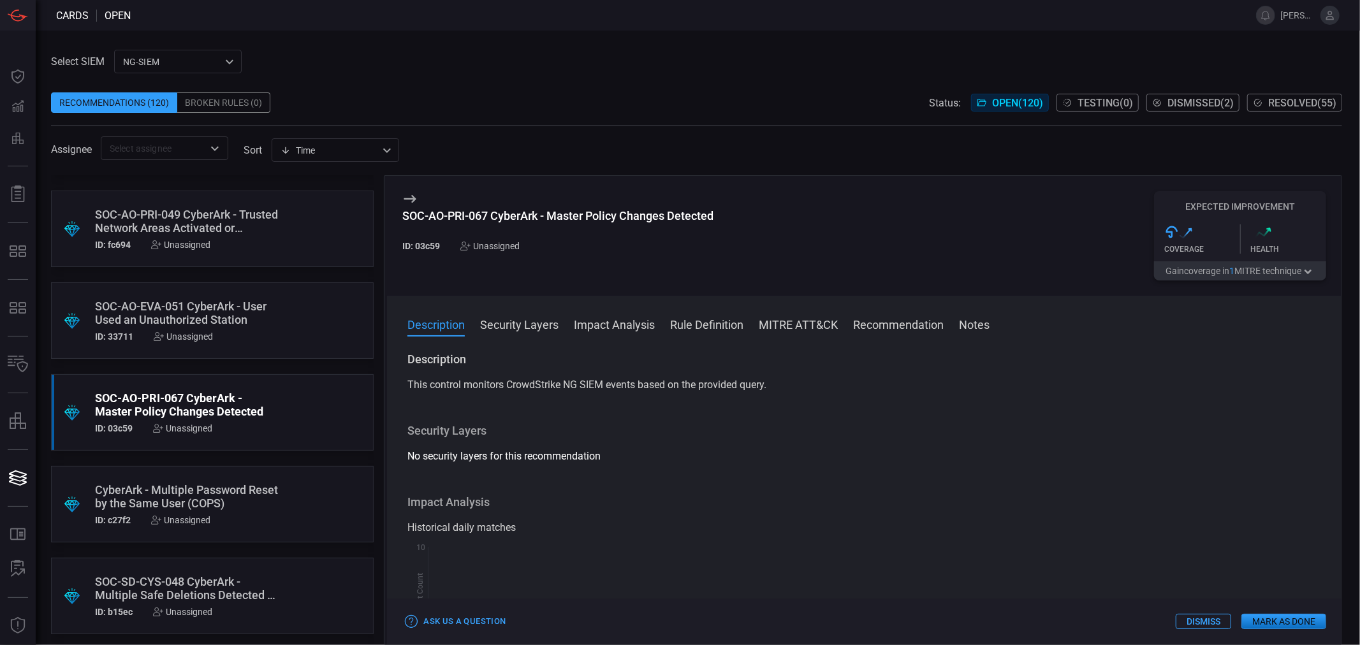
click at [541, 214] on div "SOC-AO-PRI-067 CyberArk - Master Policy Changes Detected" at bounding box center [557, 215] width 311 height 13
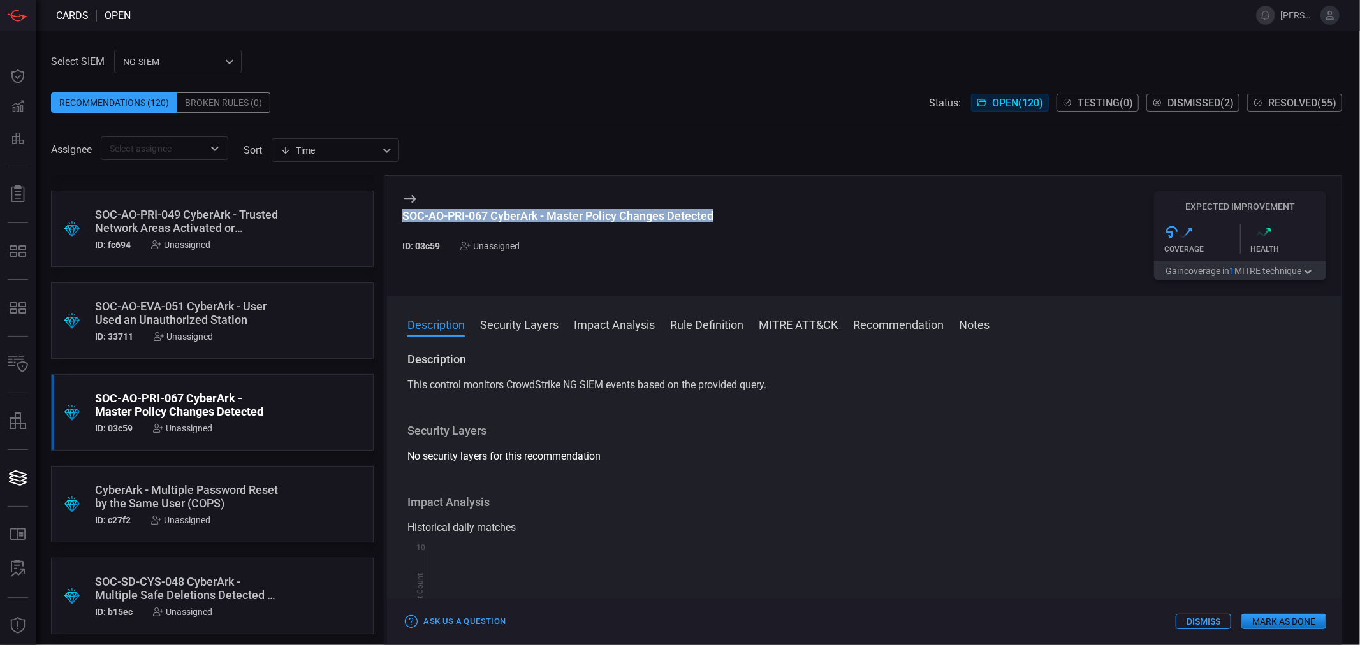
click at [541, 214] on div "SOC-AO-PRI-067 CyberArk - Master Policy Changes Detected" at bounding box center [557, 215] width 311 height 13
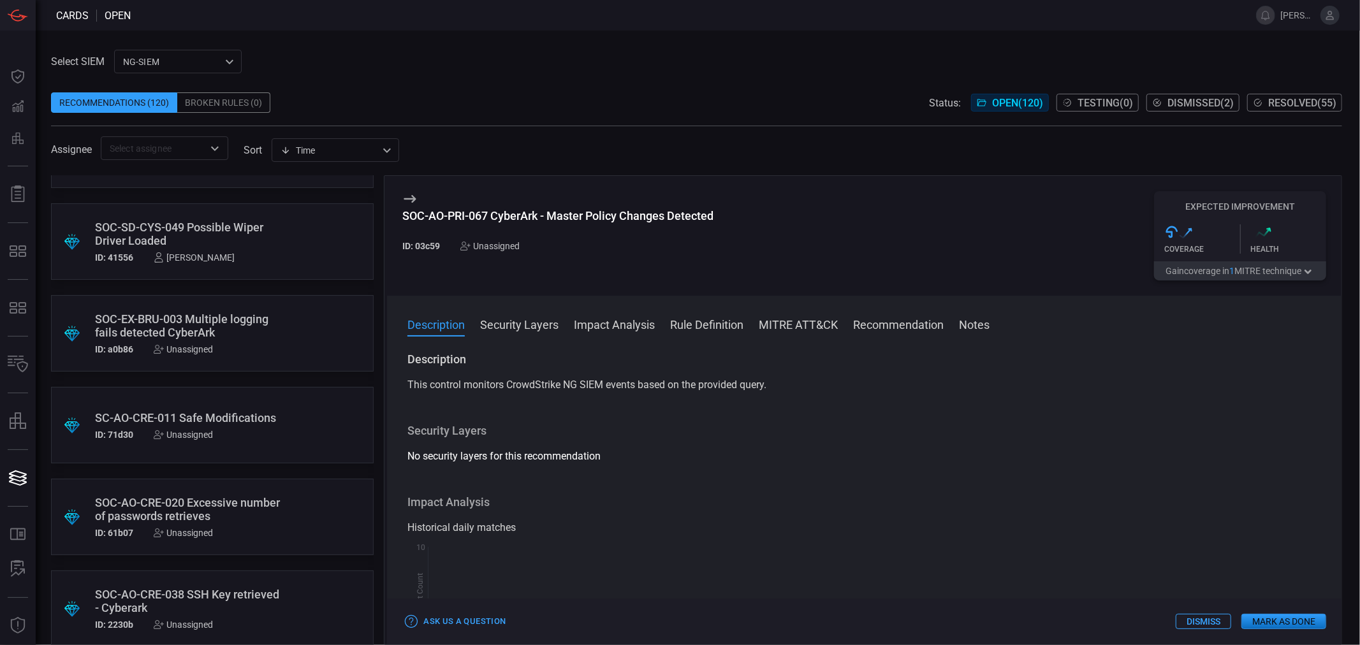
scroll to position [2819, 0]
click at [189, 411] on div "SOC-SD-CYS-046 CyberArk - Safe Deletion Detected" at bounding box center [188, 417] width 186 height 27
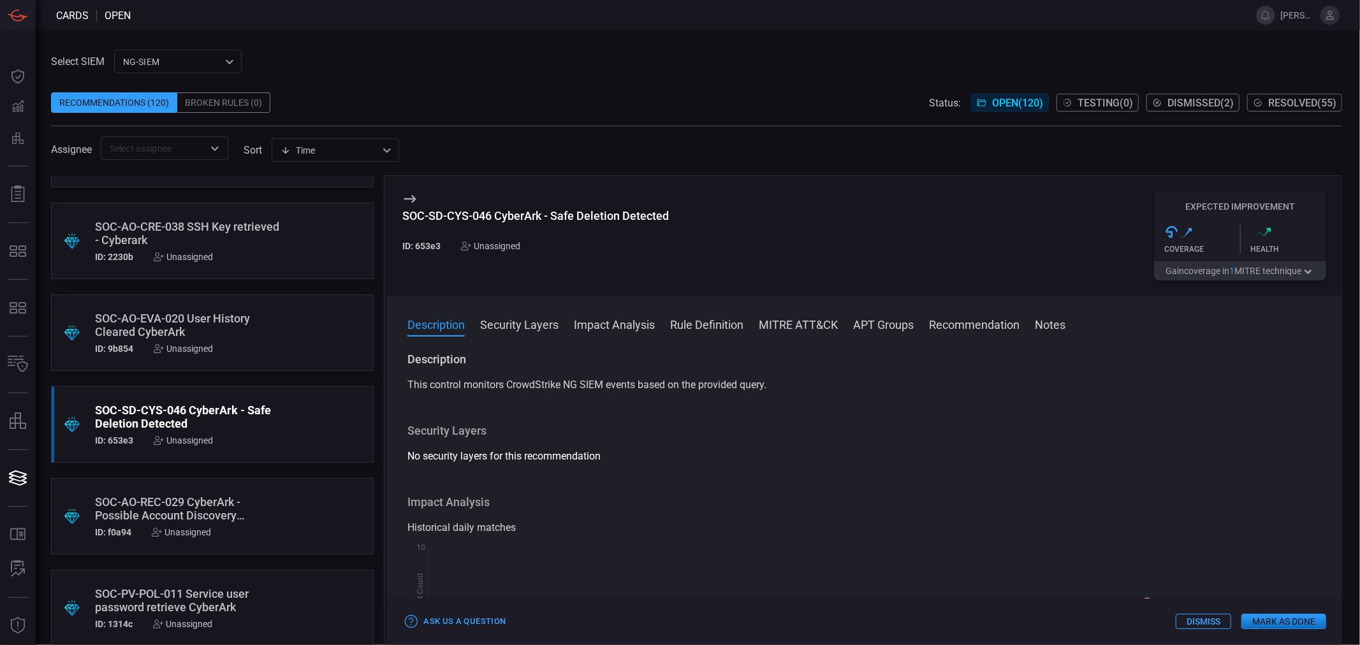
click at [569, 218] on div "SOC-SD-CYS-046 CyberArk - Safe Deletion Detected" at bounding box center [535, 215] width 266 height 13
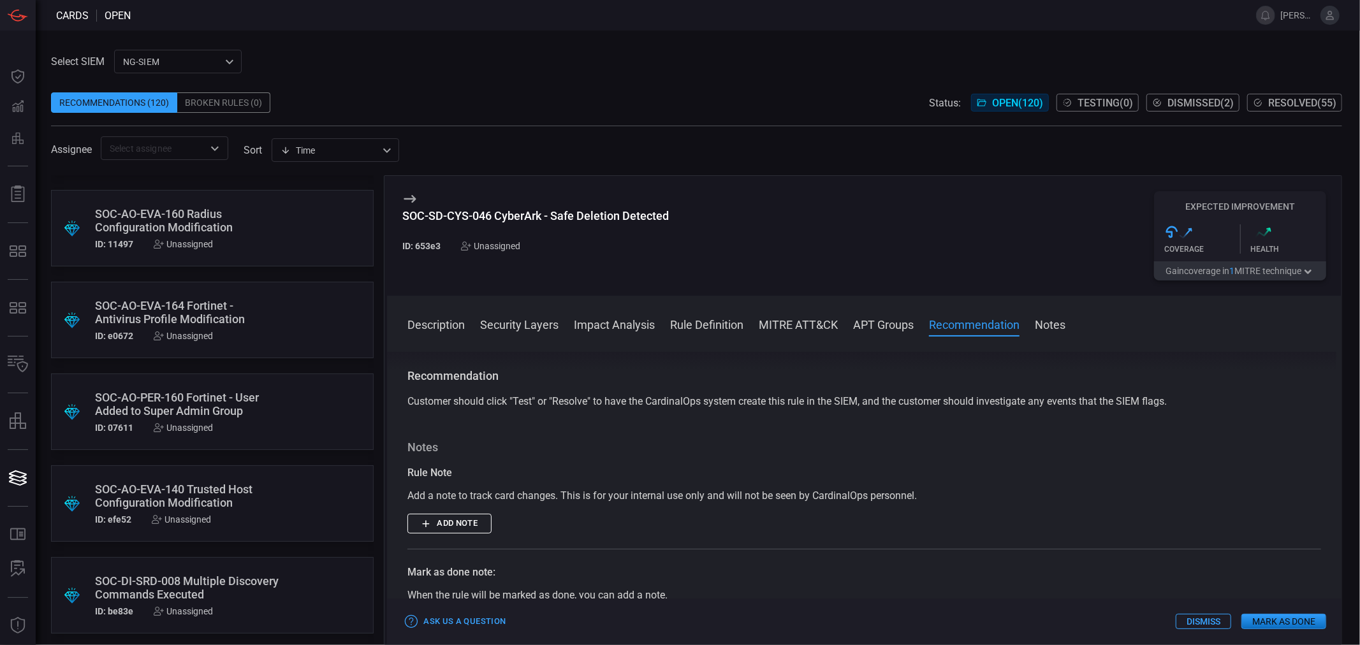
scroll to position [3002, 0]
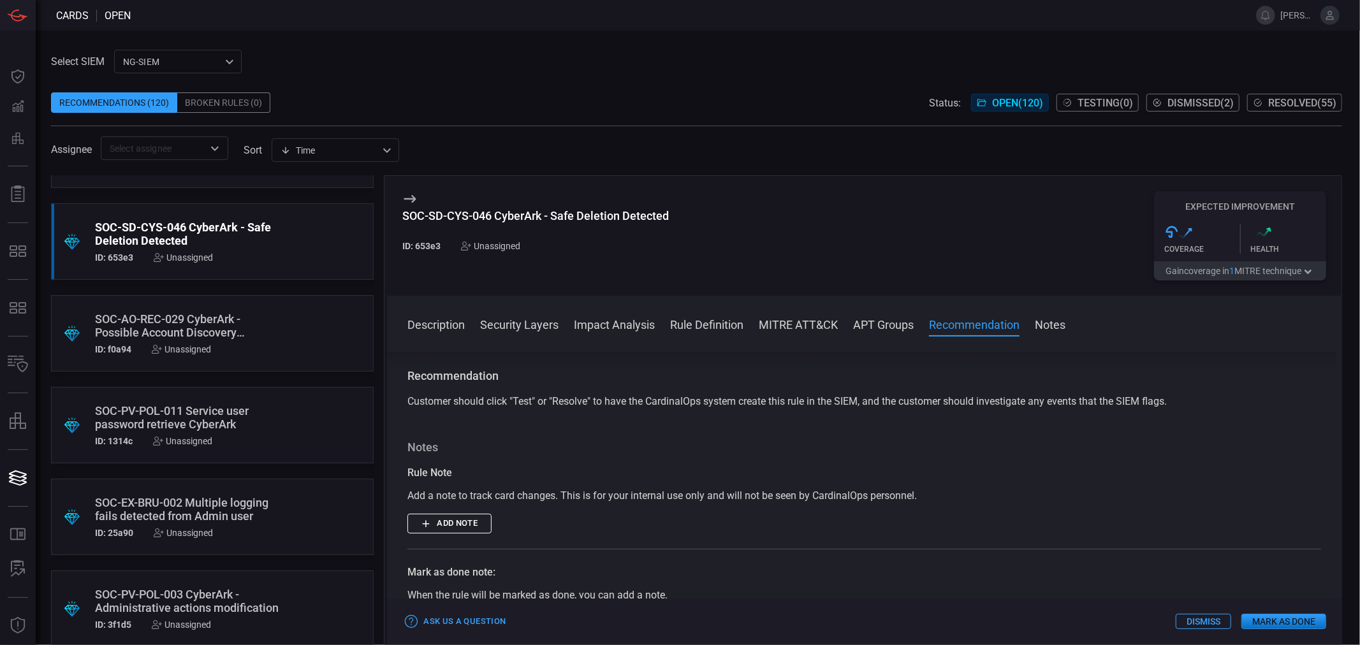
click at [225, 409] on div "SOC-PV-POL-011 Service user password retrieve CyberArk" at bounding box center [188, 417] width 186 height 27
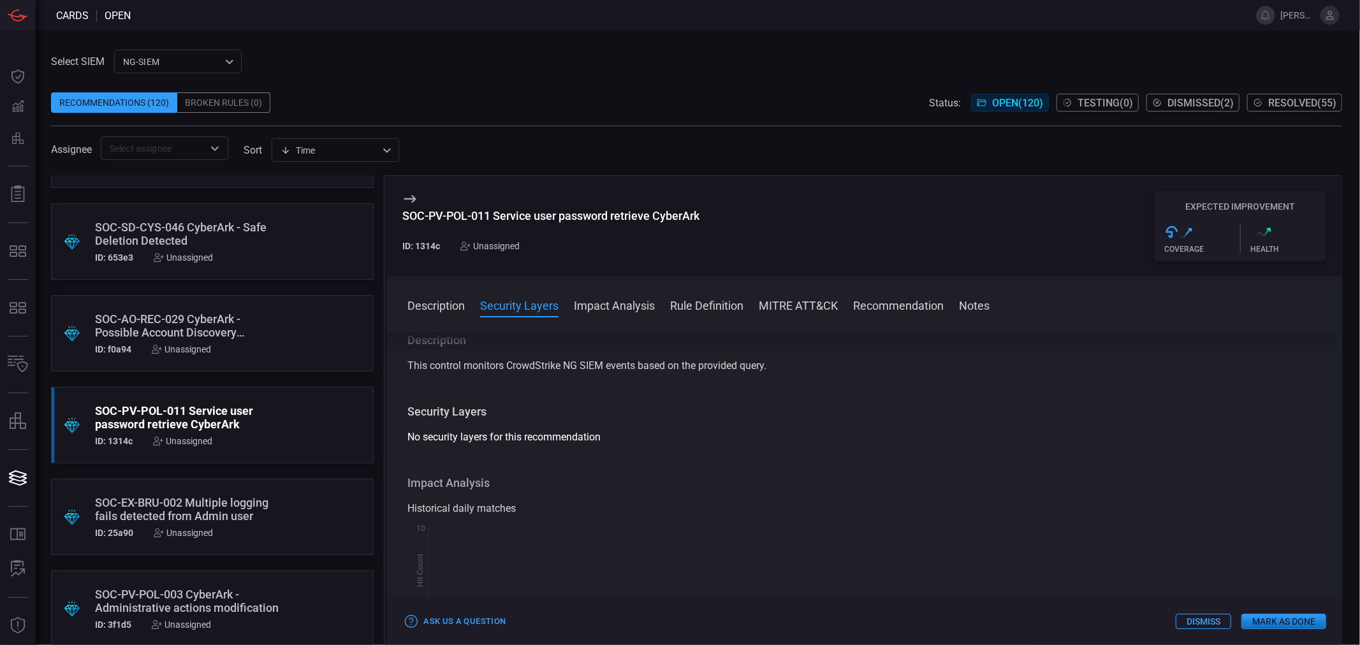
scroll to position [212, 0]
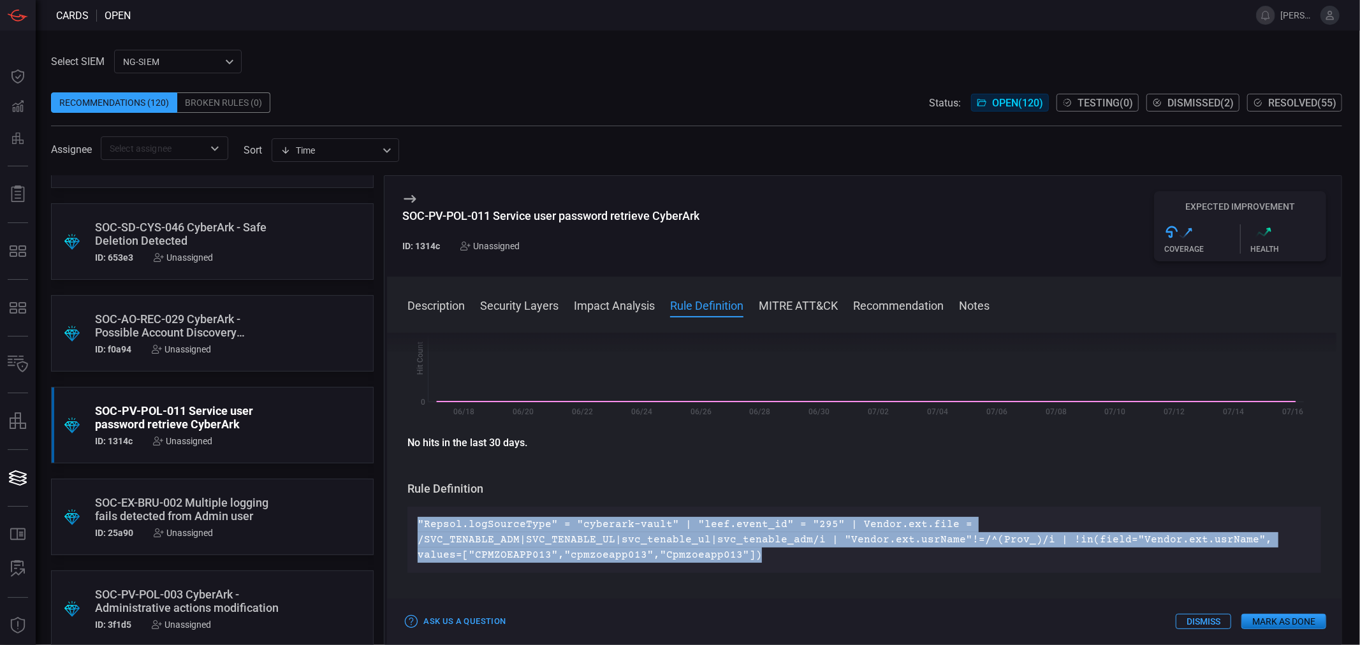
drag, startPoint x: 734, startPoint y: 557, endPoint x: 390, endPoint y: 532, distance: 345.2
click at [390, 532] on div "Description This control monitors CrowdStrike NG SIEM events based on the provi…" at bounding box center [864, 486] width 954 height 307
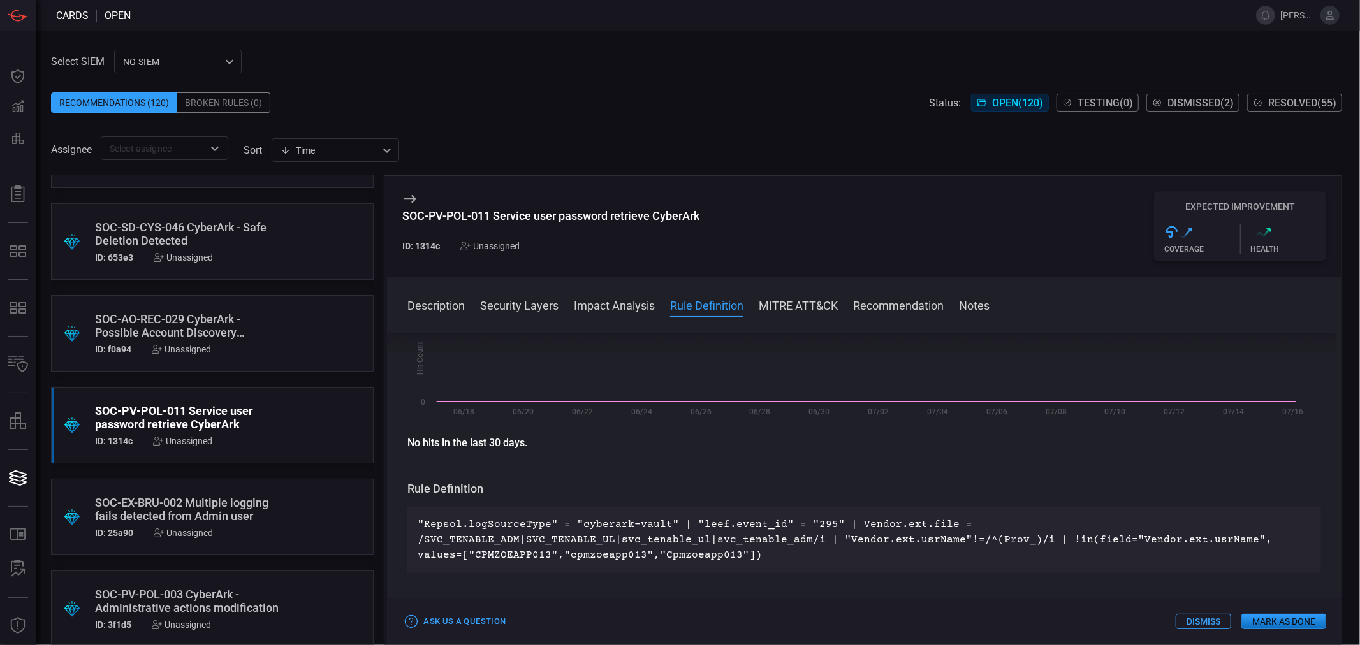
scroll to position [2726, 0]
click at [232, 420] on div "SOC-AO-EVA-020 User History Cleared CyberArk" at bounding box center [188, 417] width 186 height 27
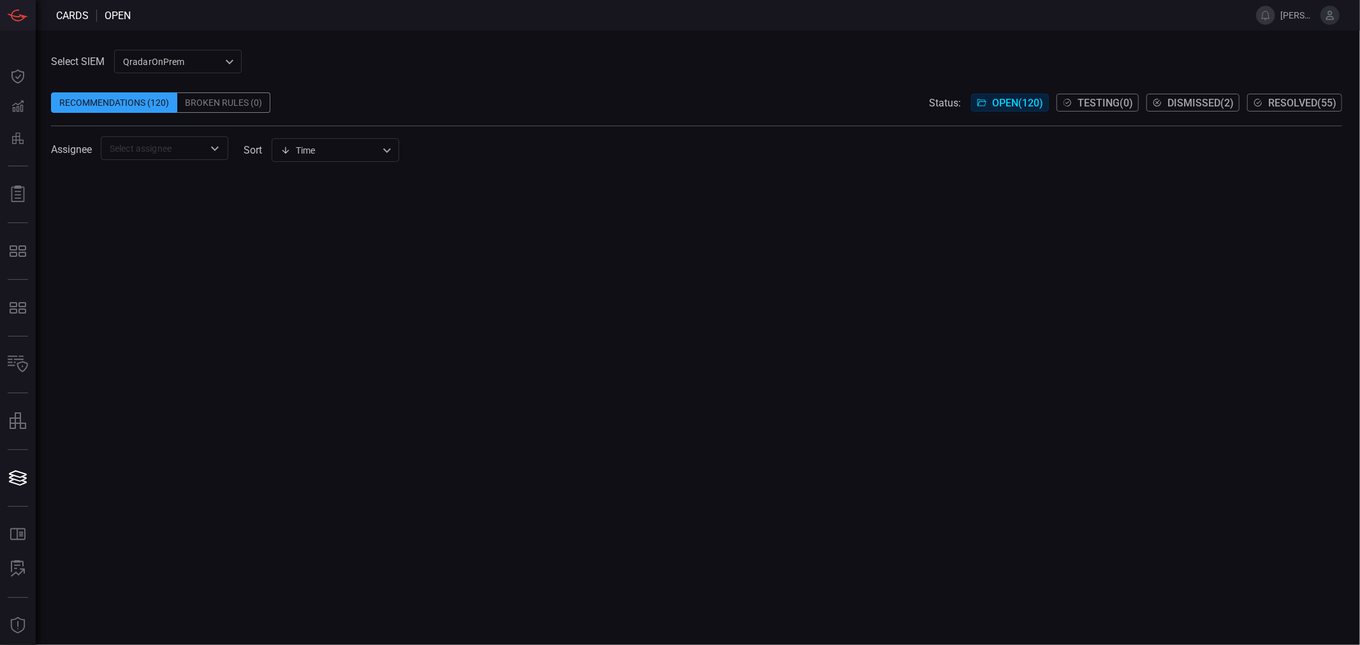
click at [175, 59] on div "QradarOnPrem 5aadb41e-e732-4a7a-884f-5c29e918b1b8 ​" at bounding box center [178, 62] width 128 height 24
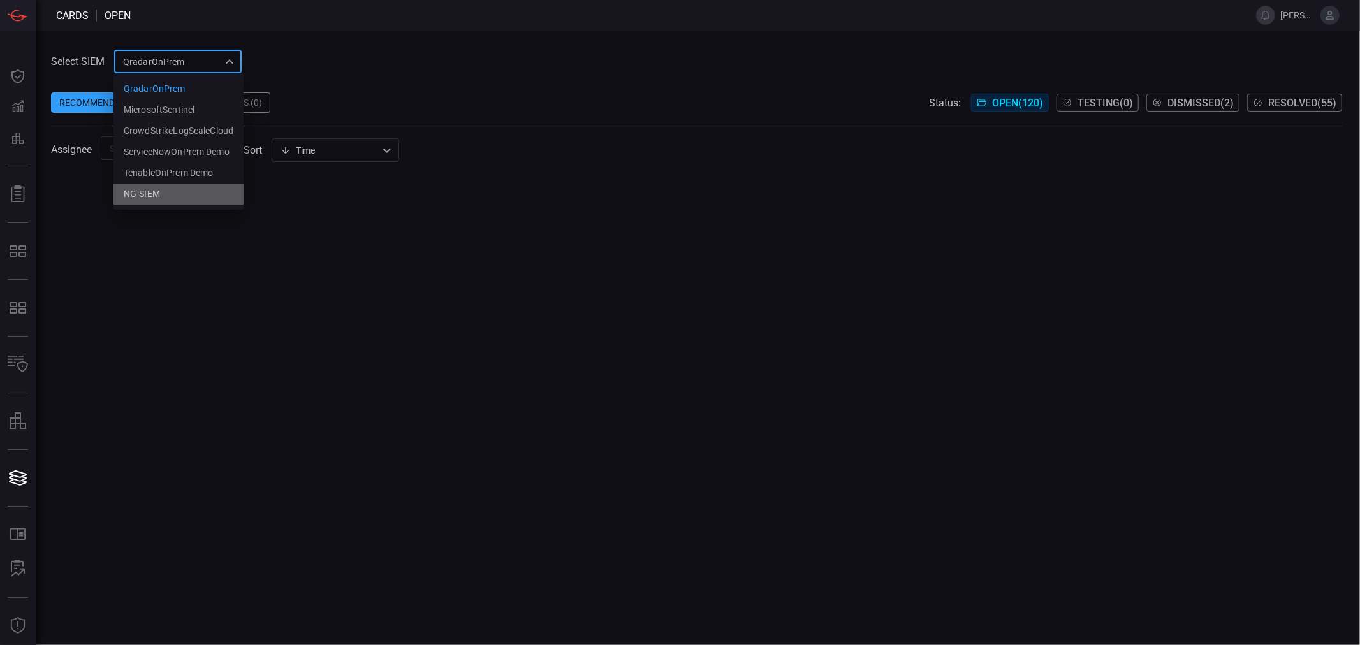
click at [160, 198] on li "NG-SIEM" at bounding box center [178, 194] width 130 height 21
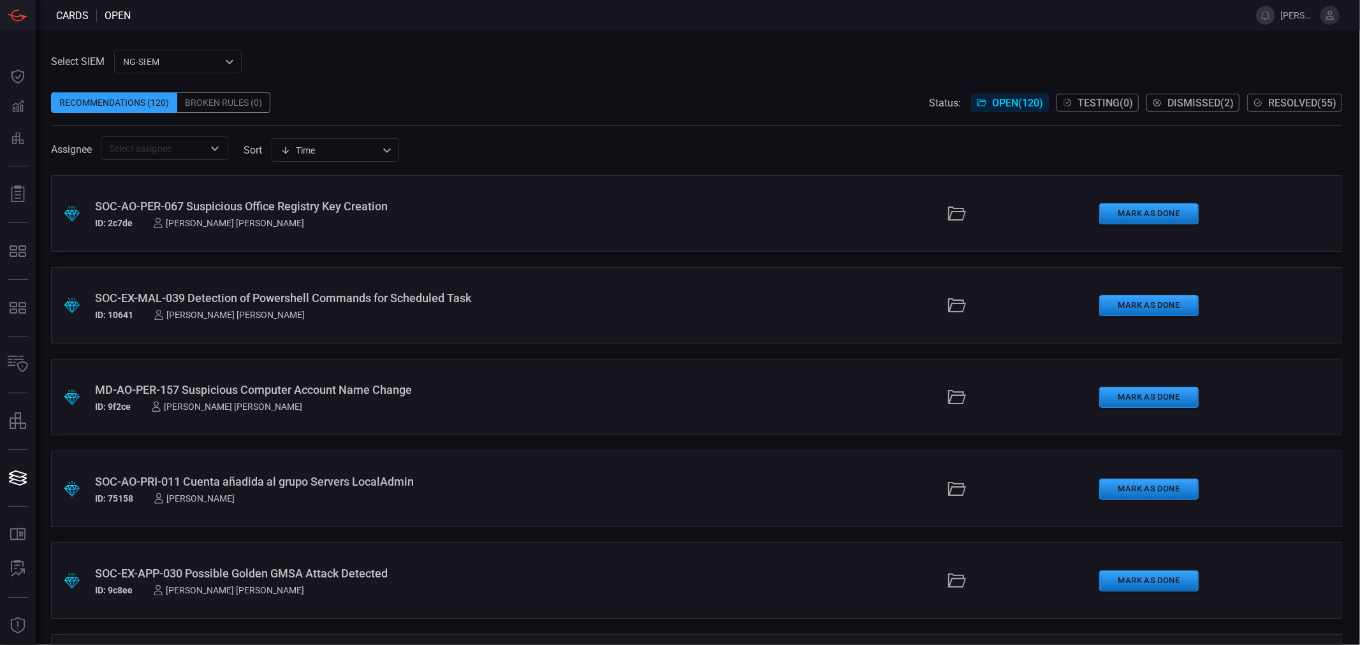
scroll to position [2733, 0]
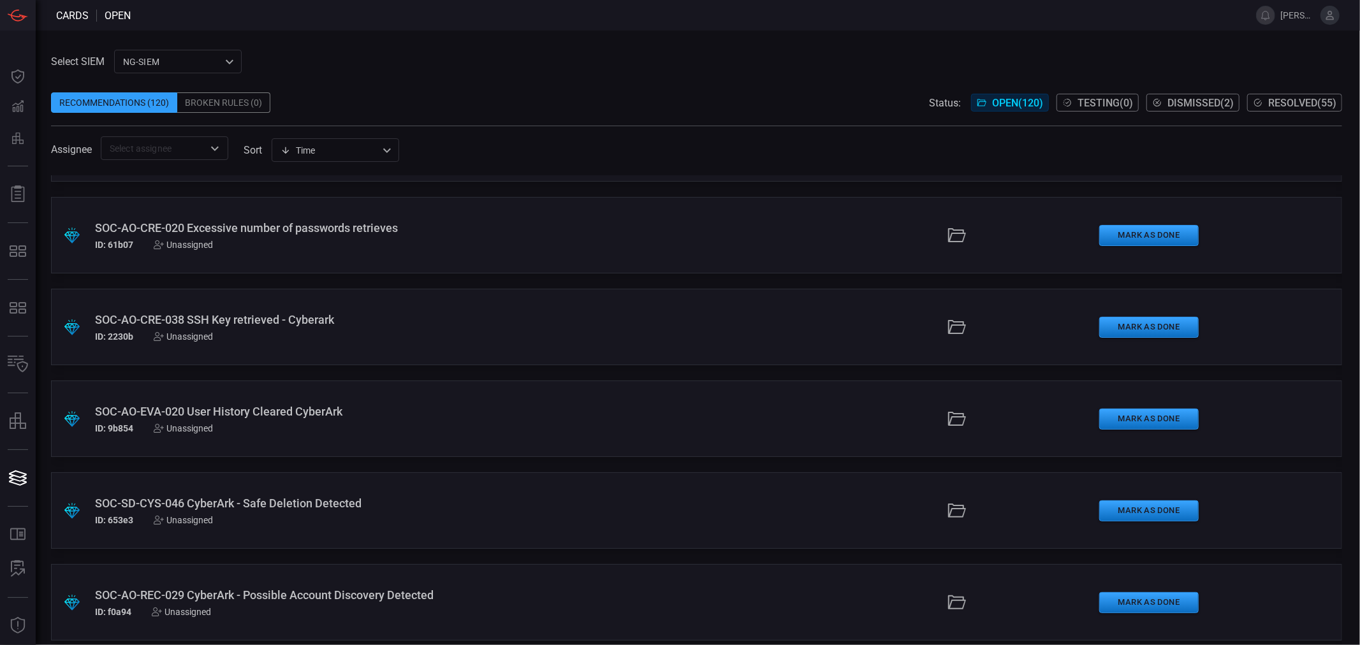
click at [232, 425] on div "ID: 9b854 Unassigned" at bounding box center [331, 428] width 473 height 10
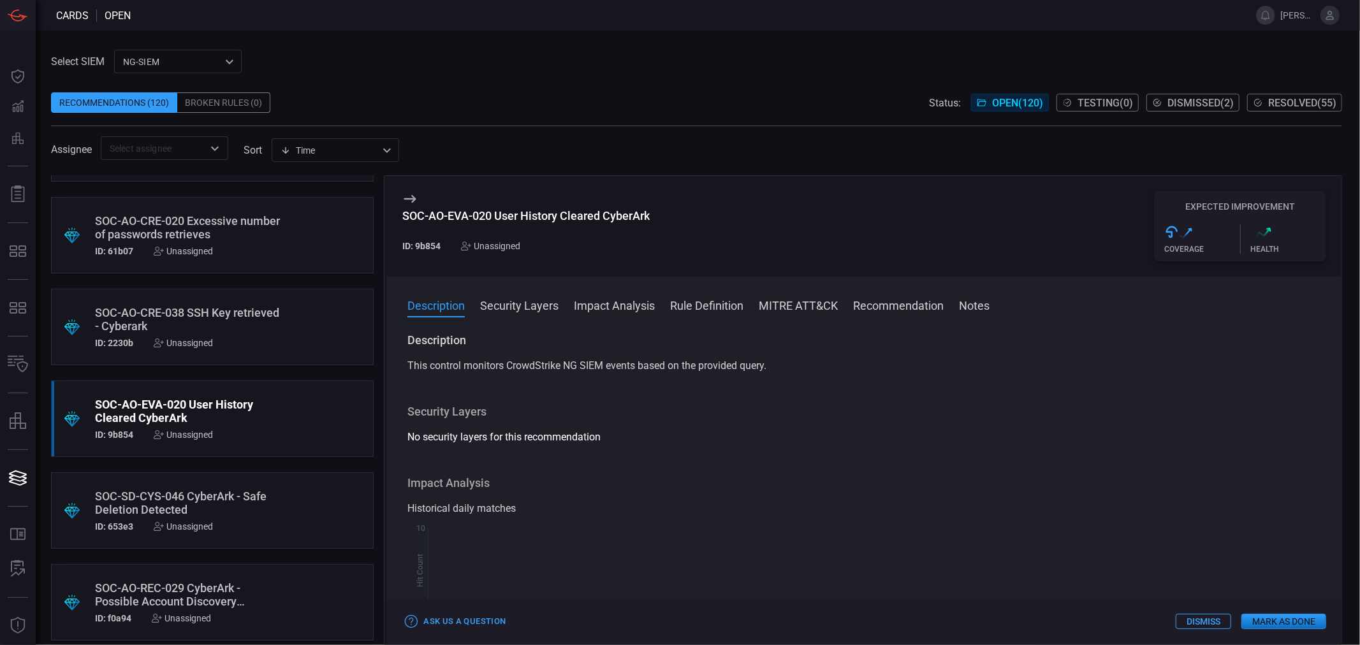
click at [722, 303] on button "Rule Definition" at bounding box center [706, 304] width 73 height 15
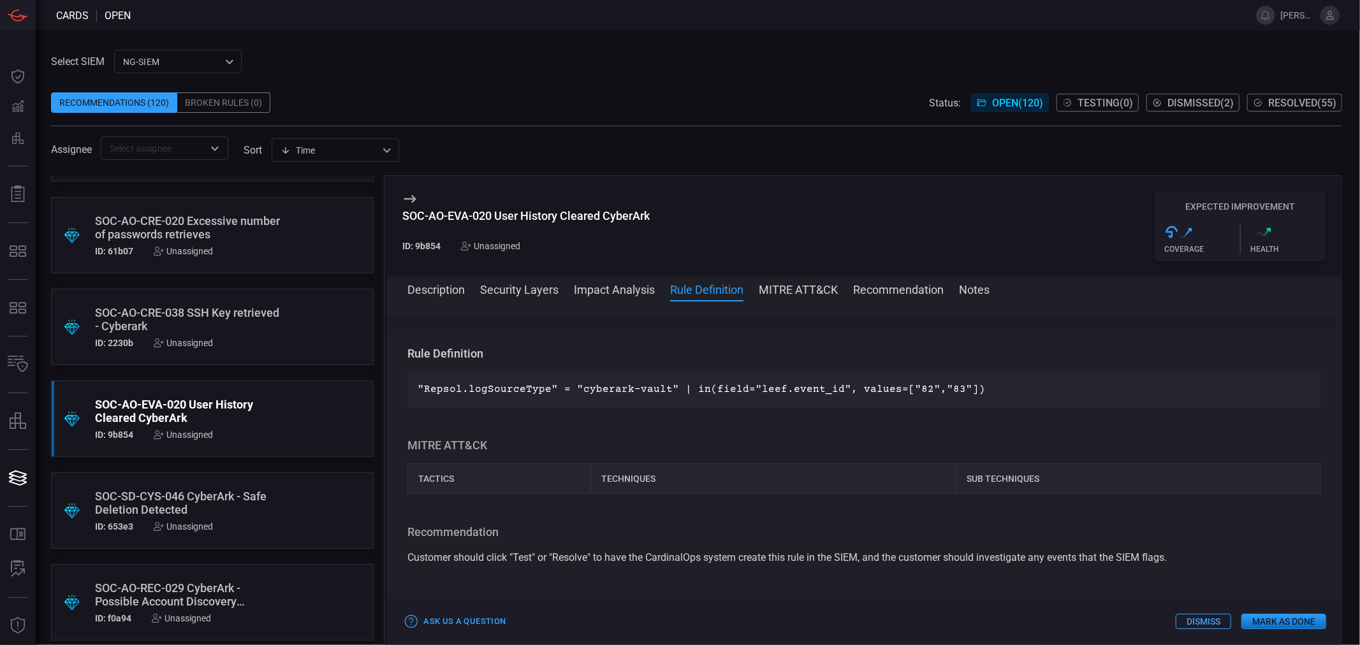
scroll to position [421, 0]
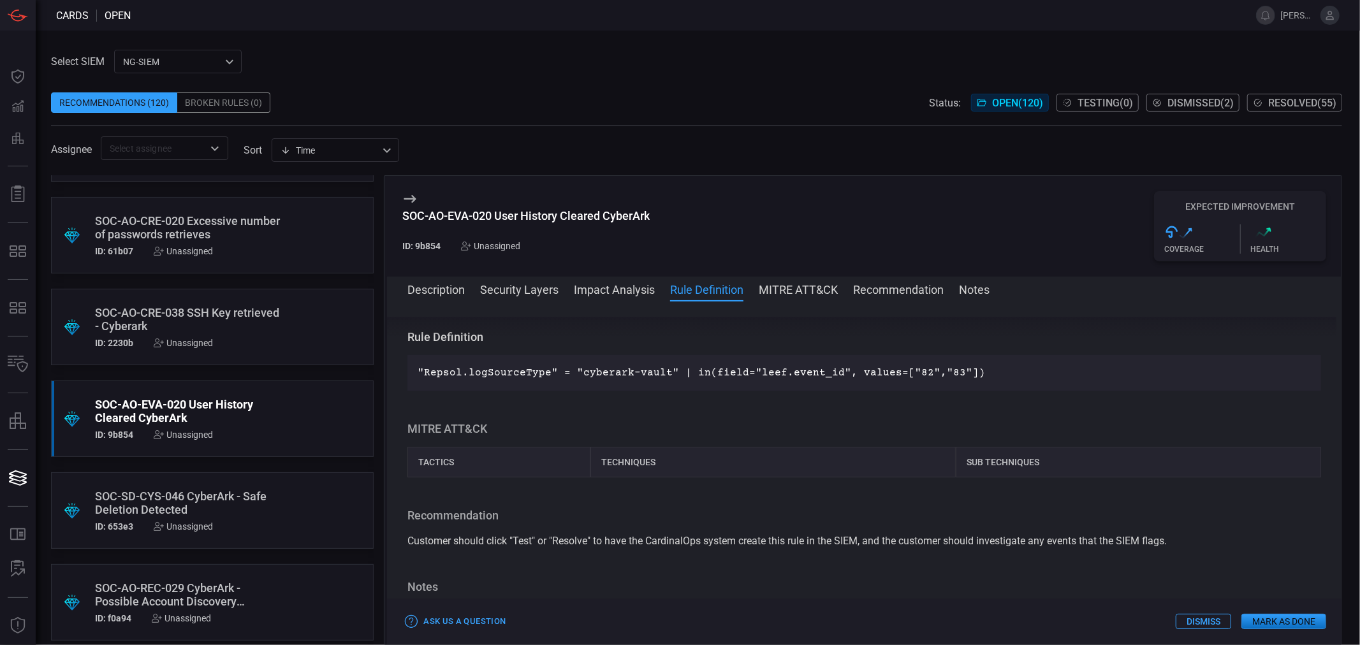
click at [655, 367] on p ""Repsol.logSourceType" = "cyberark-vault" | in(field="leef.event_id", values=["…" at bounding box center [864, 372] width 893 height 15
click at [654, 369] on p ""Repsol.logSourceType" = "cyberark-vault" | in(field="leef.event_id", values=["…" at bounding box center [864, 372] width 893 height 15
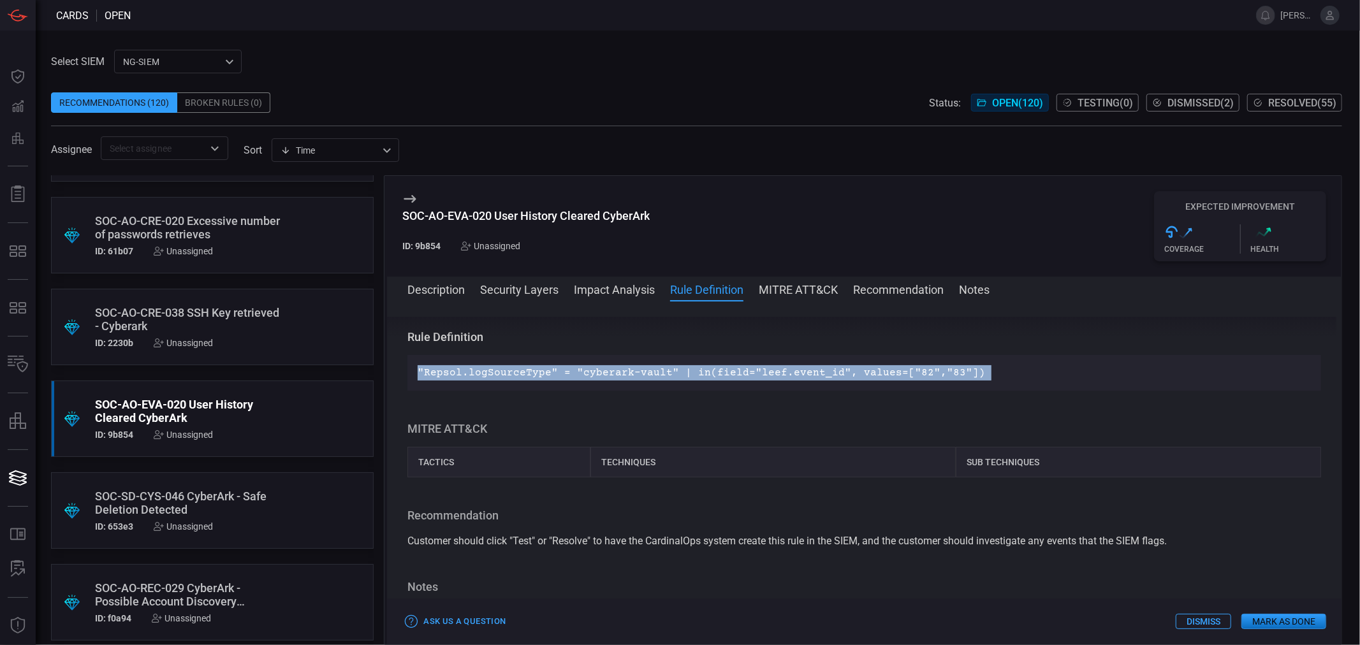
click at [654, 369] on p ""Repsol.logSourceType" = "cyberark-vault" | in(field="leef.event_id", values=["…" at bounding box center [864, 372] width 893 height 15
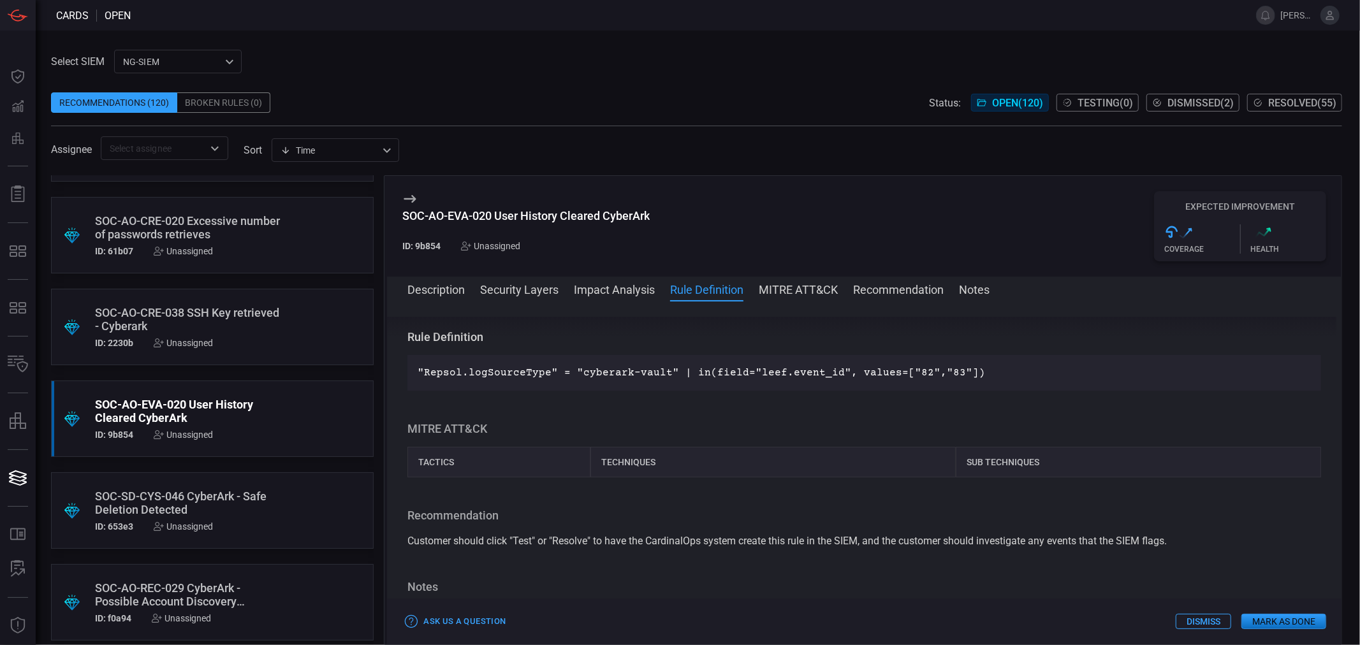
click at [220, 319] on div "SOC-AO-CRE-038 SSH Key retrieved - Cyberark" at bounding box center [188, 319] width 186 height 27
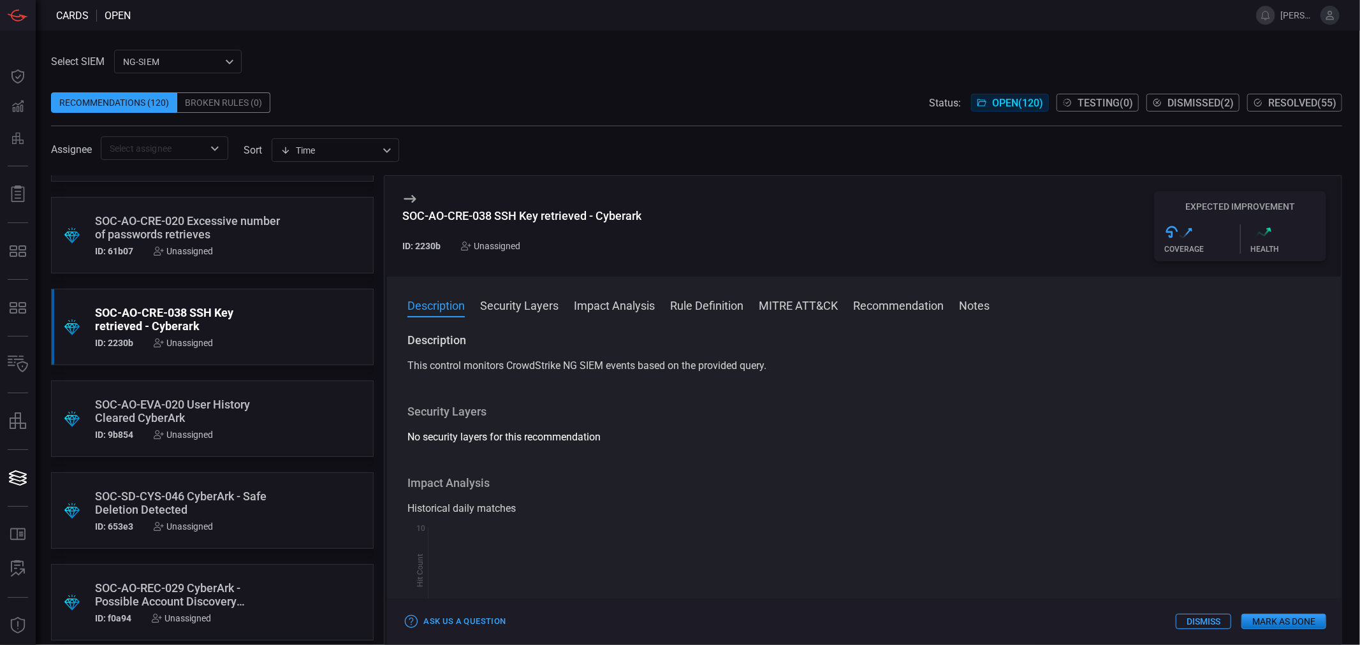
click at [539, 215] on div "SOC-AO-CRE-038 SSH Key retrieved - Cyberark" at bounding box center [521, 215] width 239 height 13
click at [617, 309] on button "Impact Analysis" at bounding box center [614, 304] width 81 height 15
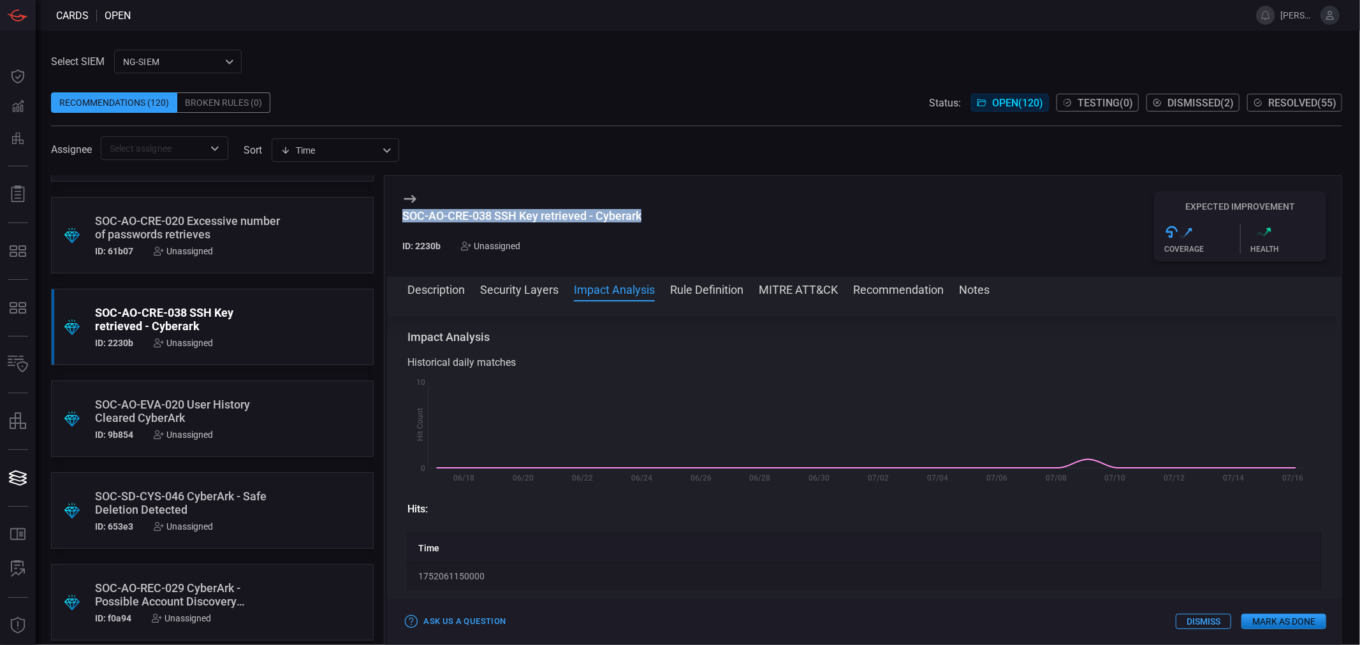
click at [715, 296] on button "Rule Definition" at bounding box center [706, 288] width 73 height 15
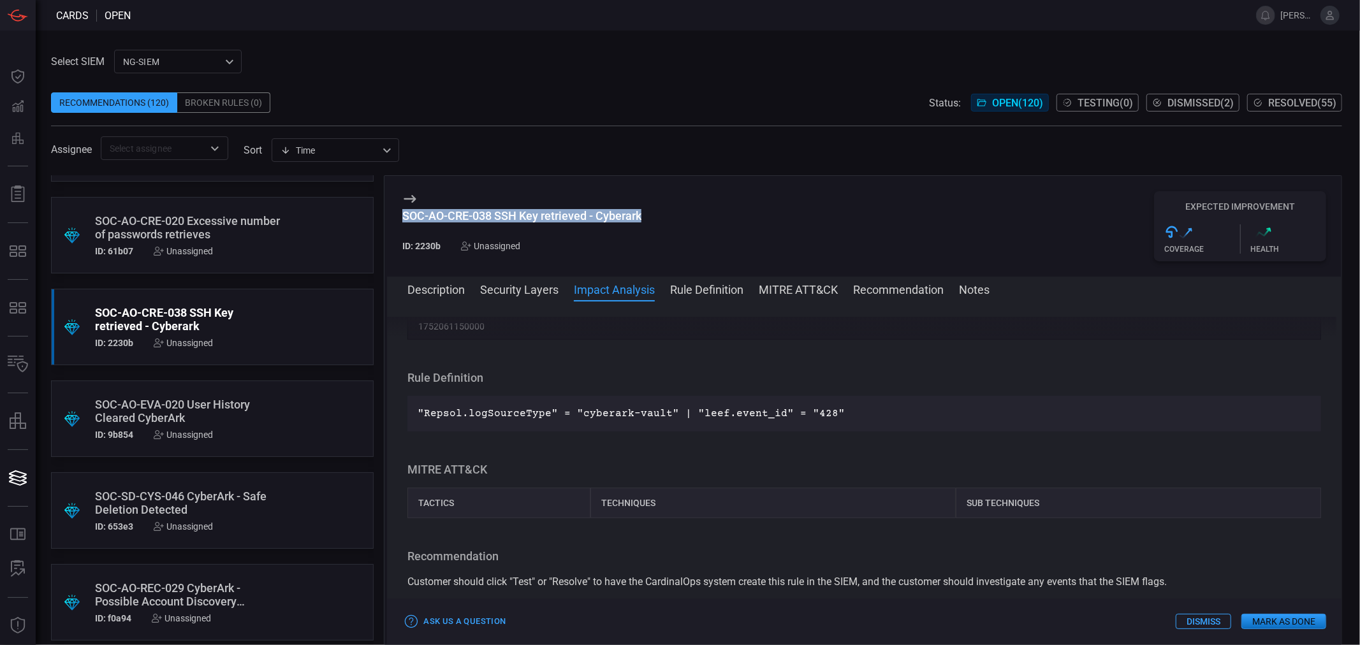
scroll to position [421, 0]
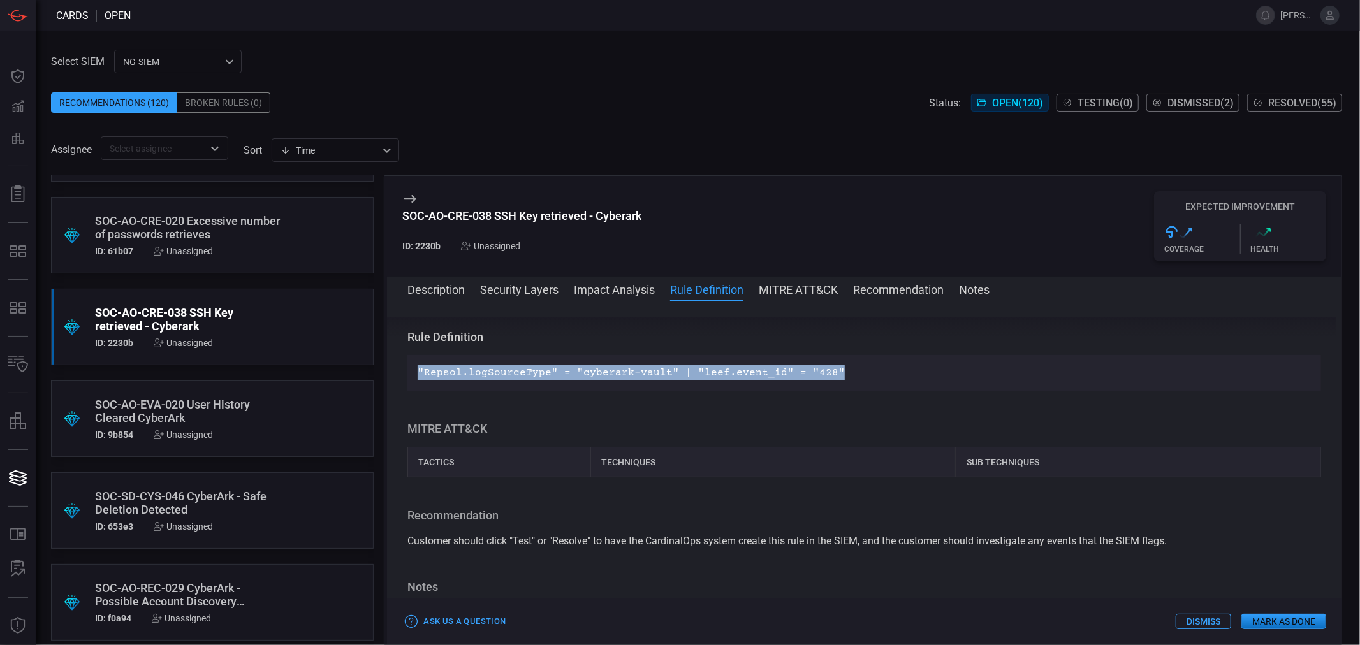
drag, startPoint x: 869, startPoint y: 372, endPoint x: 410, endPoint y: 380, distance: 459.1
click at [410, 380] on div ""Repsol.logSourceType" = "cyberark-vault" | "leef.event_id" = "428"" at bounding box center [864, 373] width 914 height 36
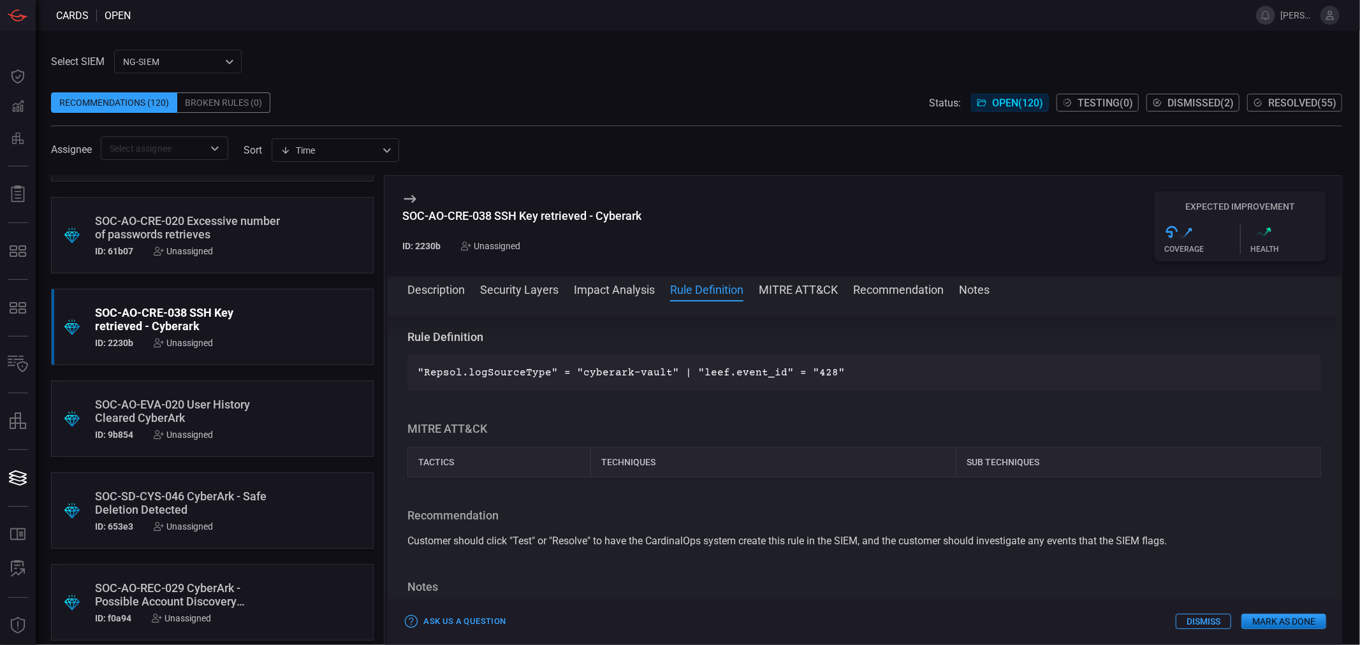
click at [192, 416] on div "SOC-AO-EVA-020 User History Cleared CyberArk" at bounding box center [188, 411] width 186 height 27
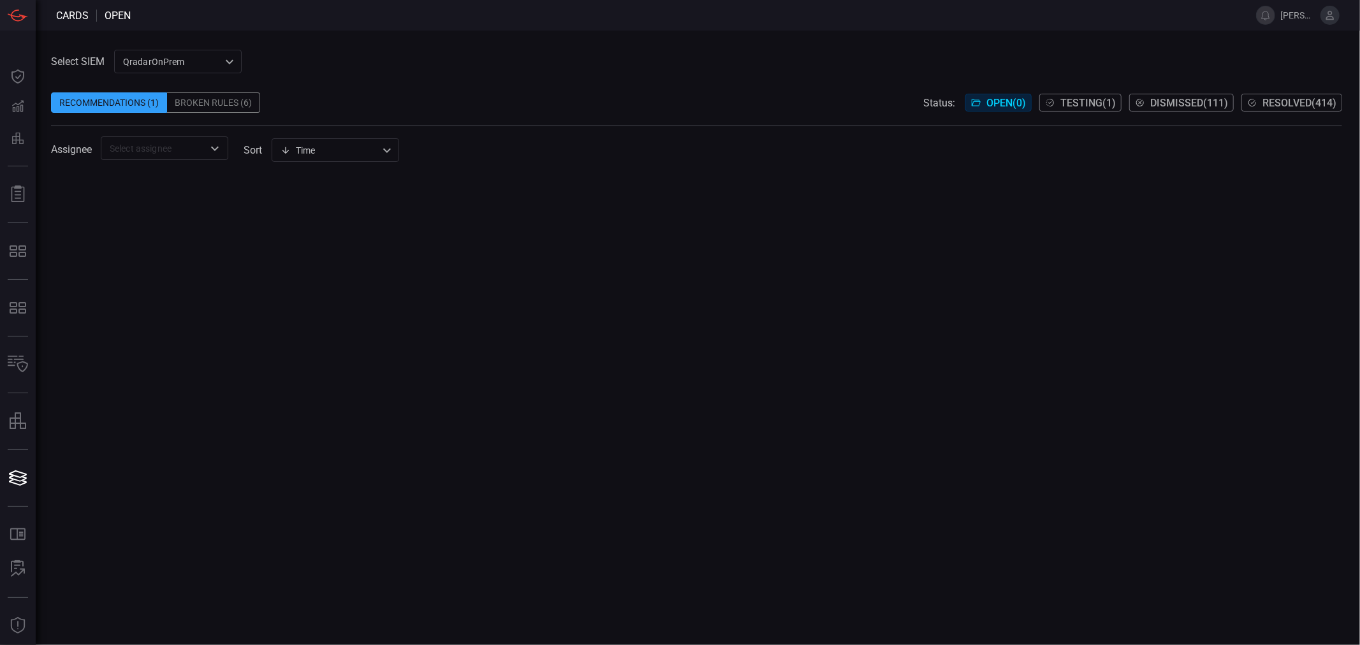
click at [237, 99] on div "Broken Rules (6)" at bounding box center [213, 102] width 93 height 20
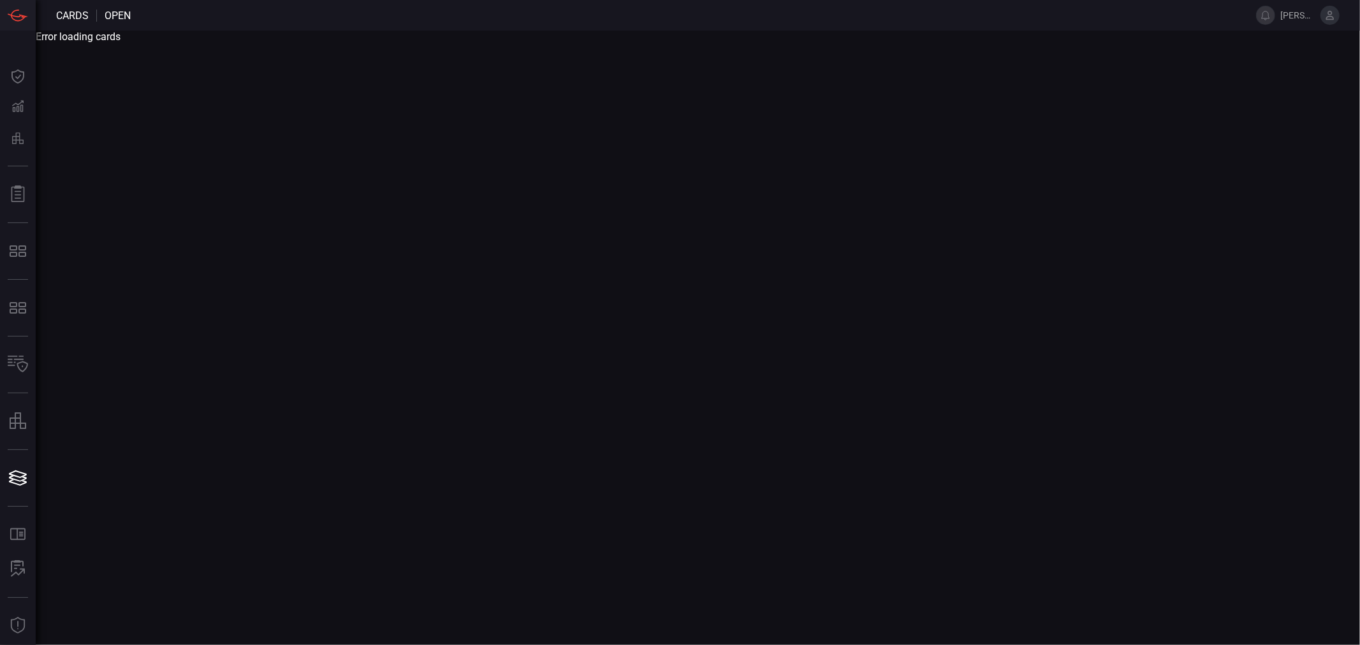
drag, startPoint x: 124, startPoint y: 192, endPoint x: 133, endPoint y: 186, distance: 10.5
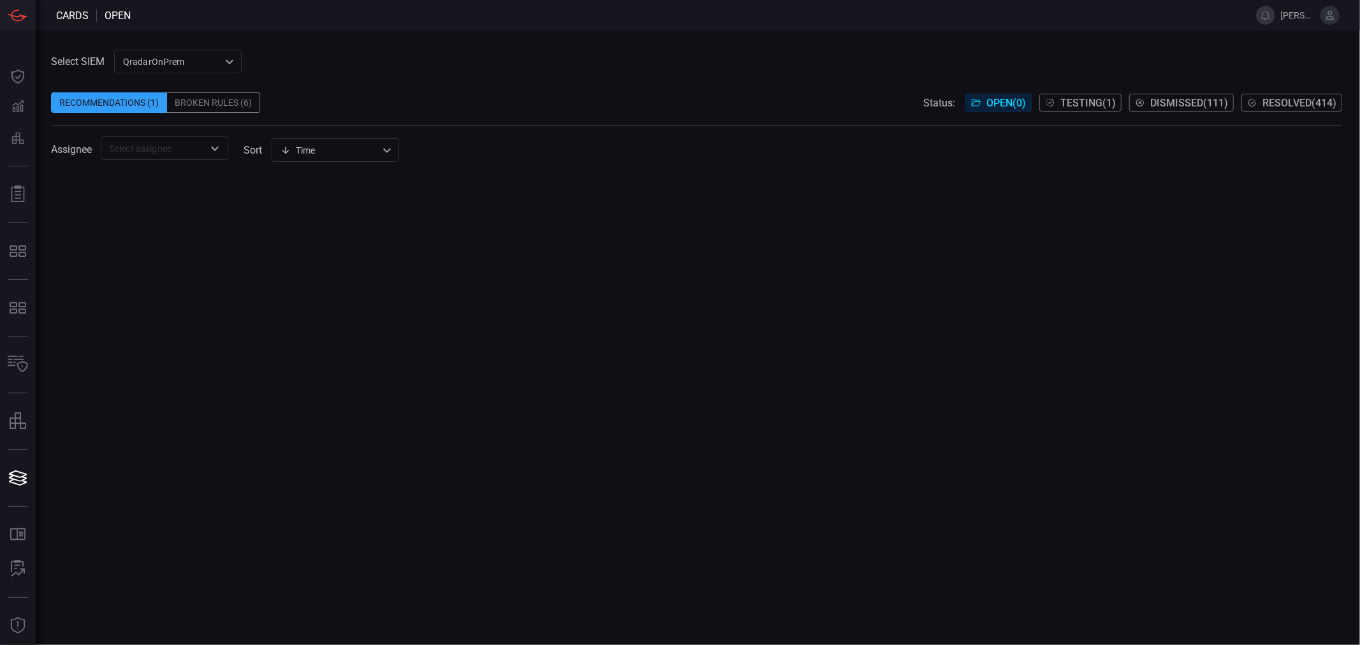
click at [156, 55] on div "QradarOnPrem 5aadb41e-e732-4a7a-884f-5c29e918b1b8 ​" at bounding box center [178, 62] width 128 height 24
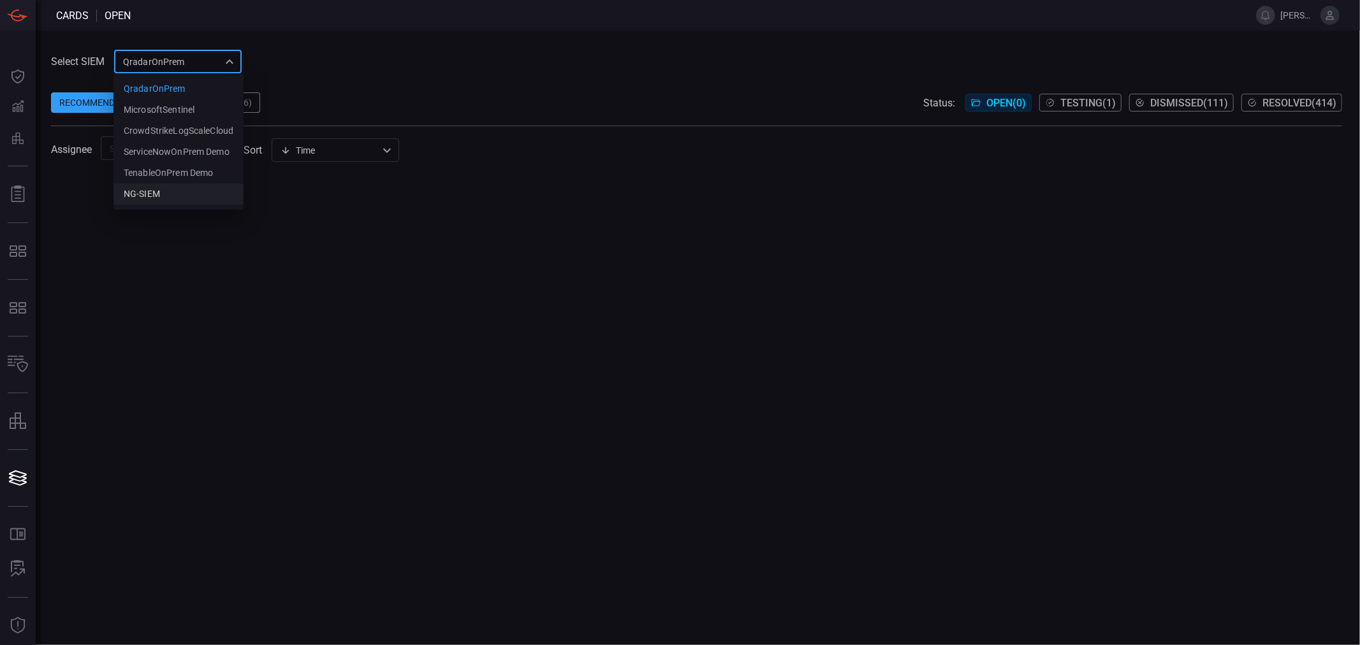
click at [156, 185] on li "NG-SIEM" at bounding box center [178, 194] width 130 height 21
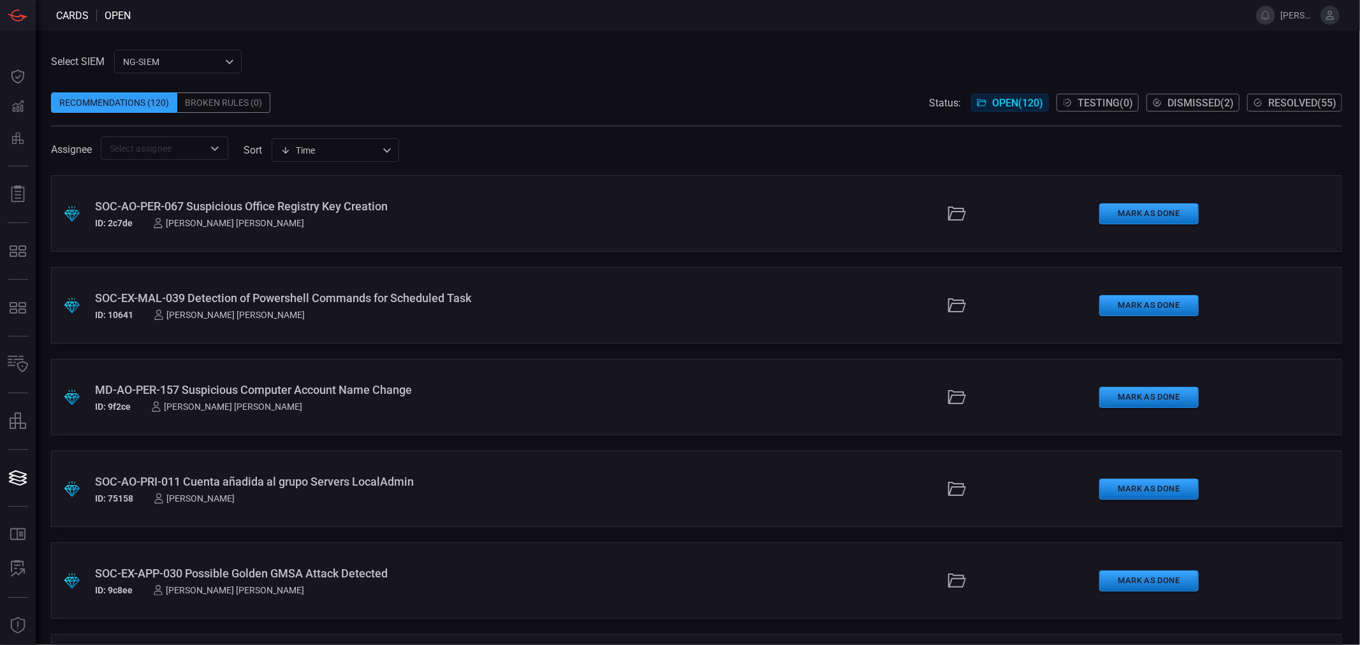
scroll to position [2733, 0]
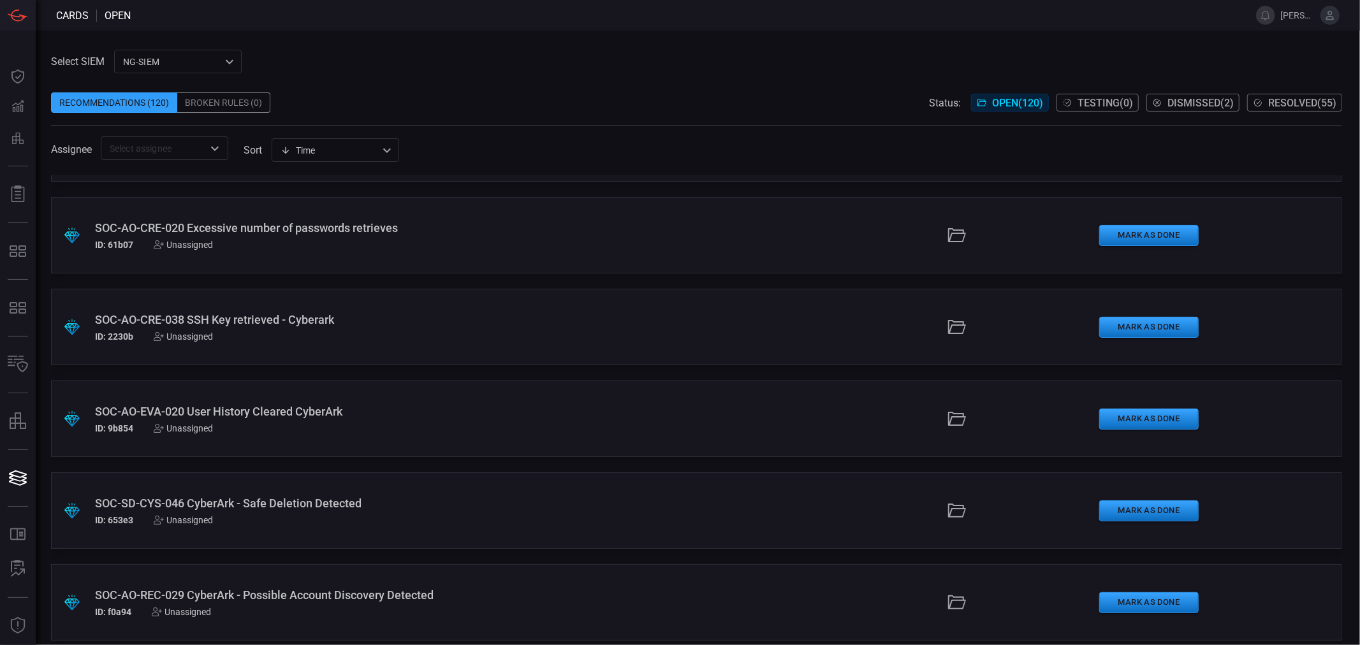
click at [191, 417] on div "SOC-AO-EVA-020 User History Cleared CyberArk" at bounding box center [331, 411] width 473 height 13
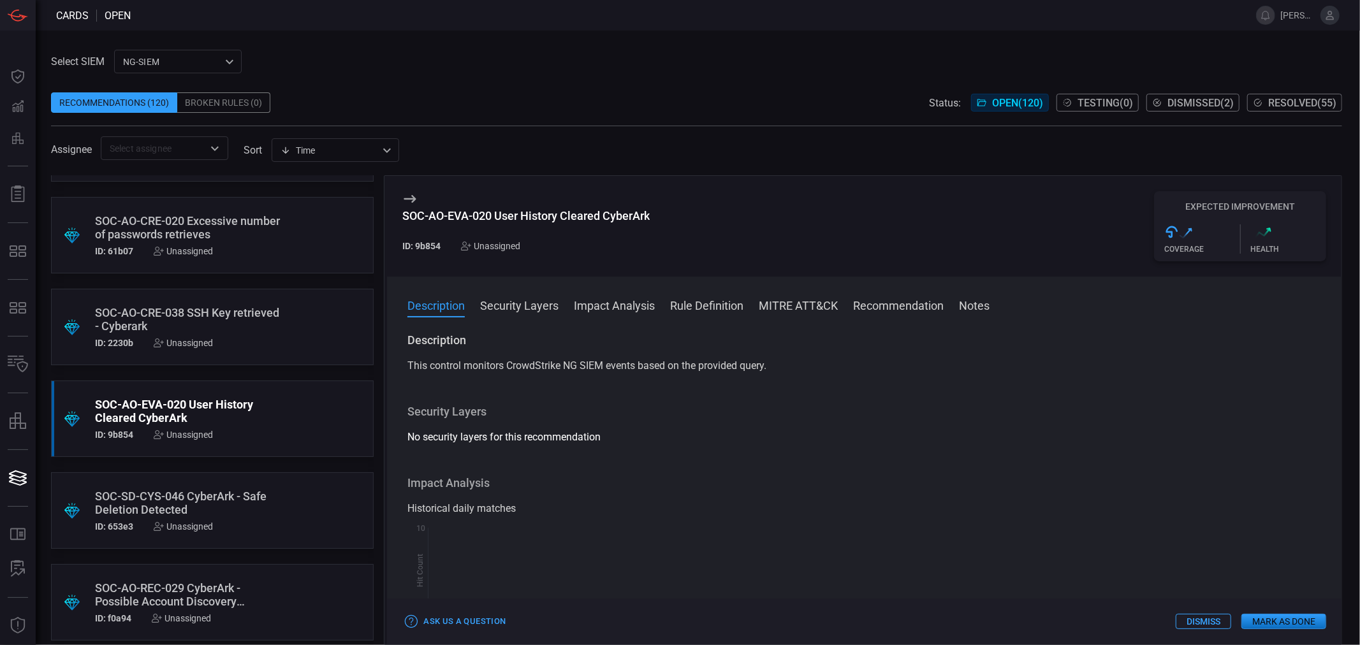
click at [711, 310] on button "Rule Definition" at bounding box center [706, 304] width 73 height 15
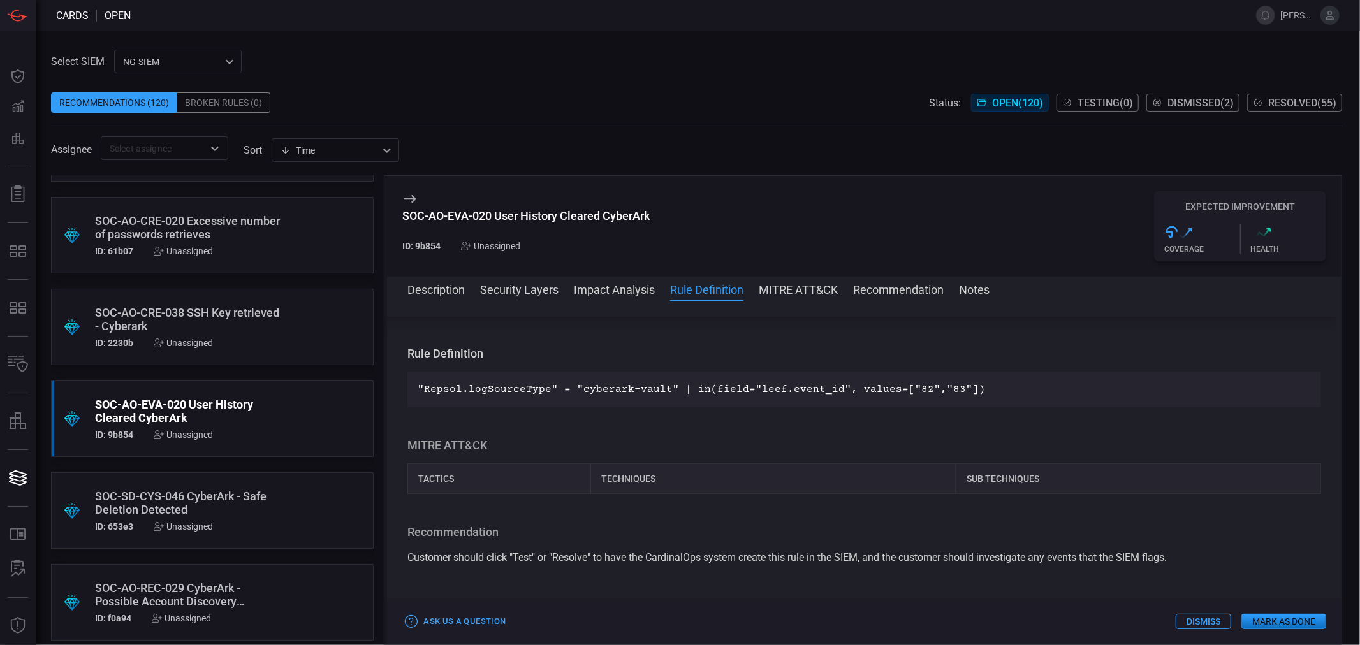
scroll to position [421, 0]
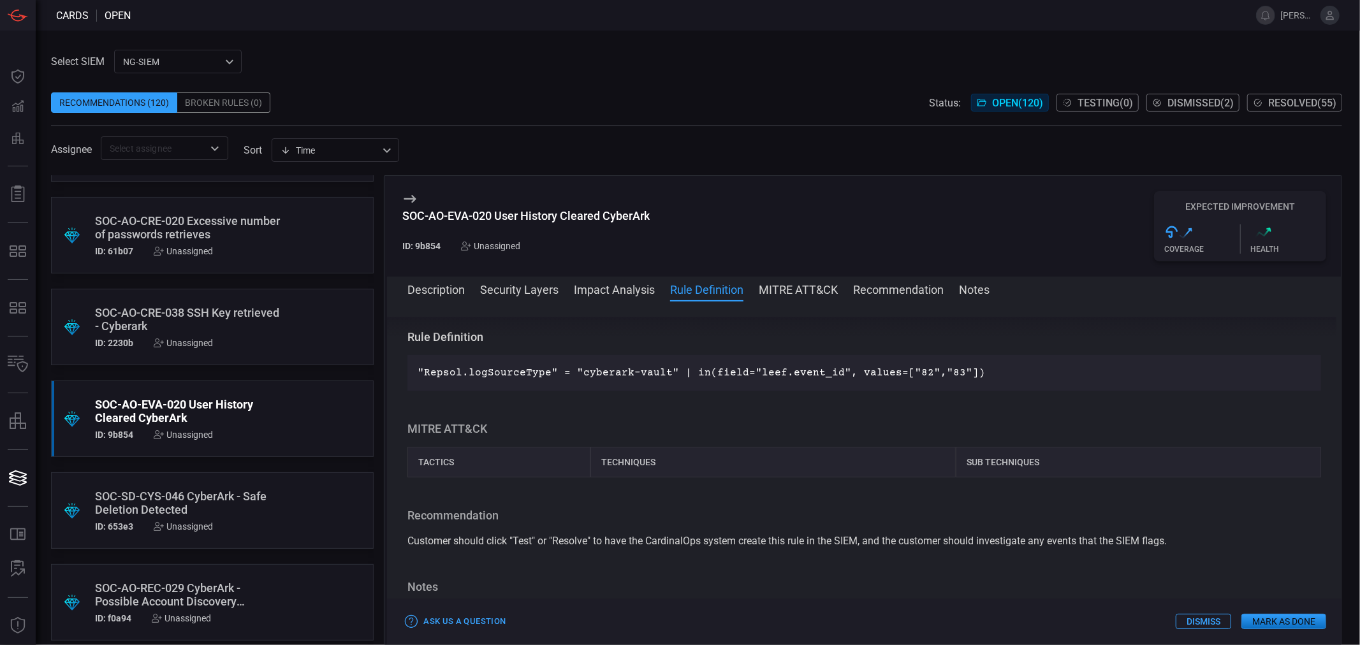
click at [695, 374] on p ""Repsol.logSourceType" = "cyberark-vault" | in(field="leef.event_id", values=["…" at bounding box center [864, 372] width 893 height 15
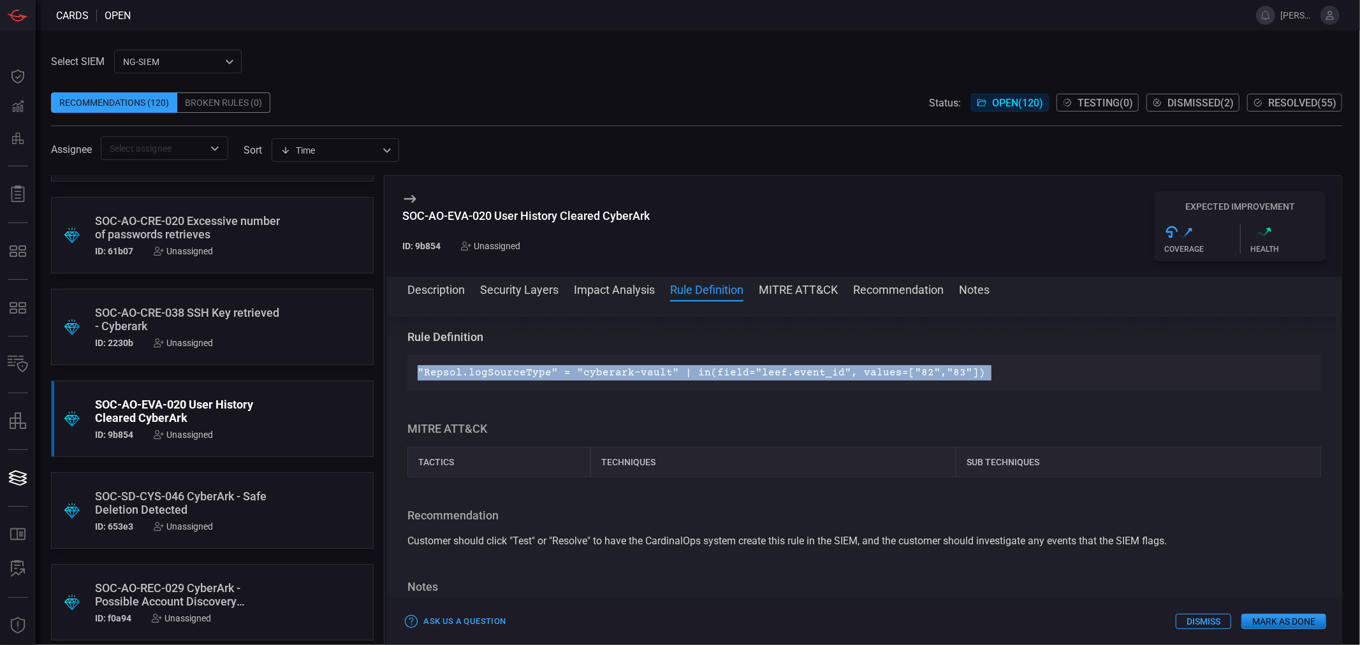
click at [695, 374] on p ""Repsol.logSourceType" = "cyberark-vault" | in(field="leef.event_id", values=["…" at bounding box center [864, 372] width 893 height 15
